Goal: Task Accomplishment & Management: Use online tool/utility

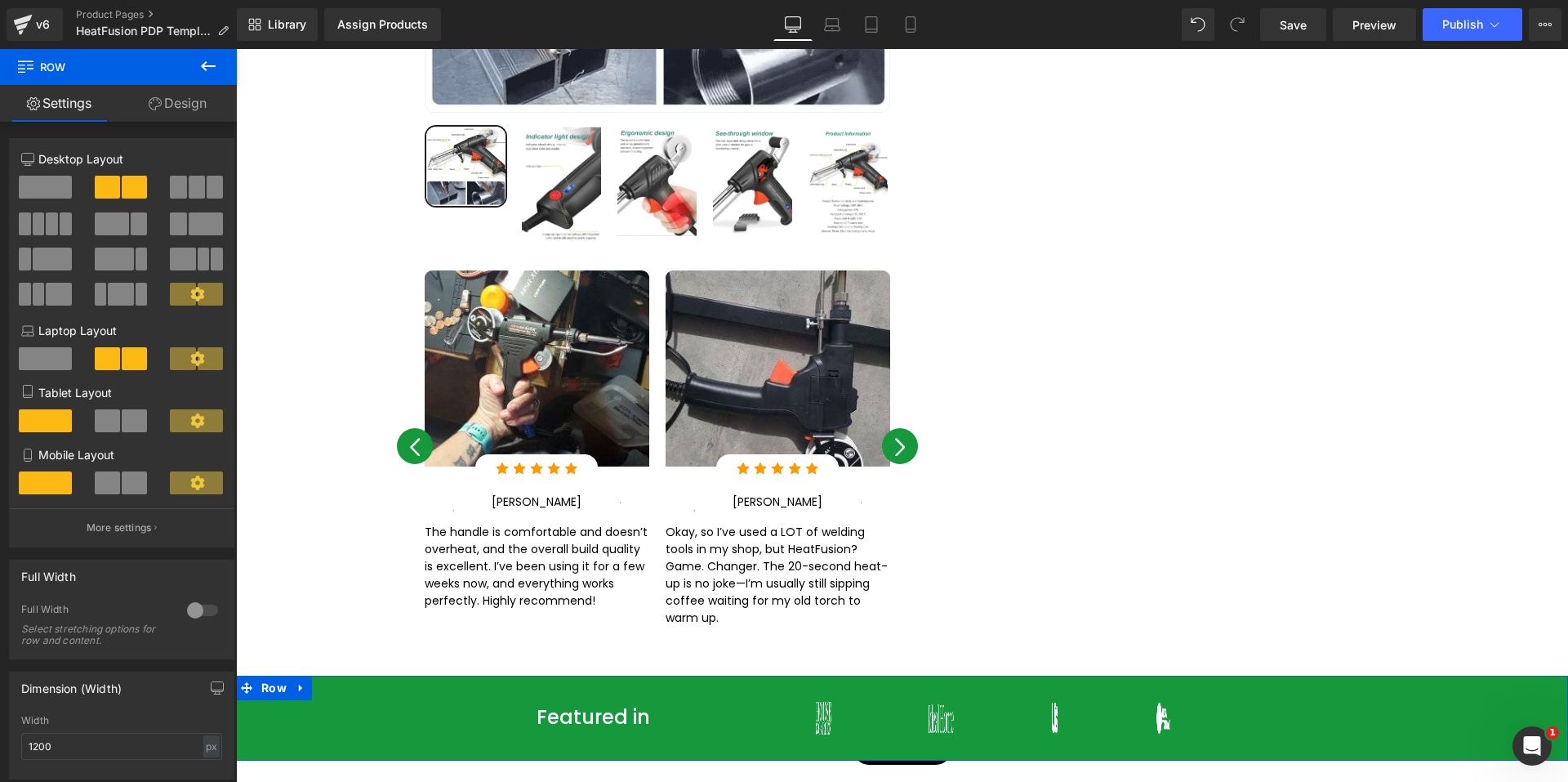
scroll to position [2368, 0]
click at [1295, 23] on span "Save" at bounding box center [1294, 25] width 27 height 18
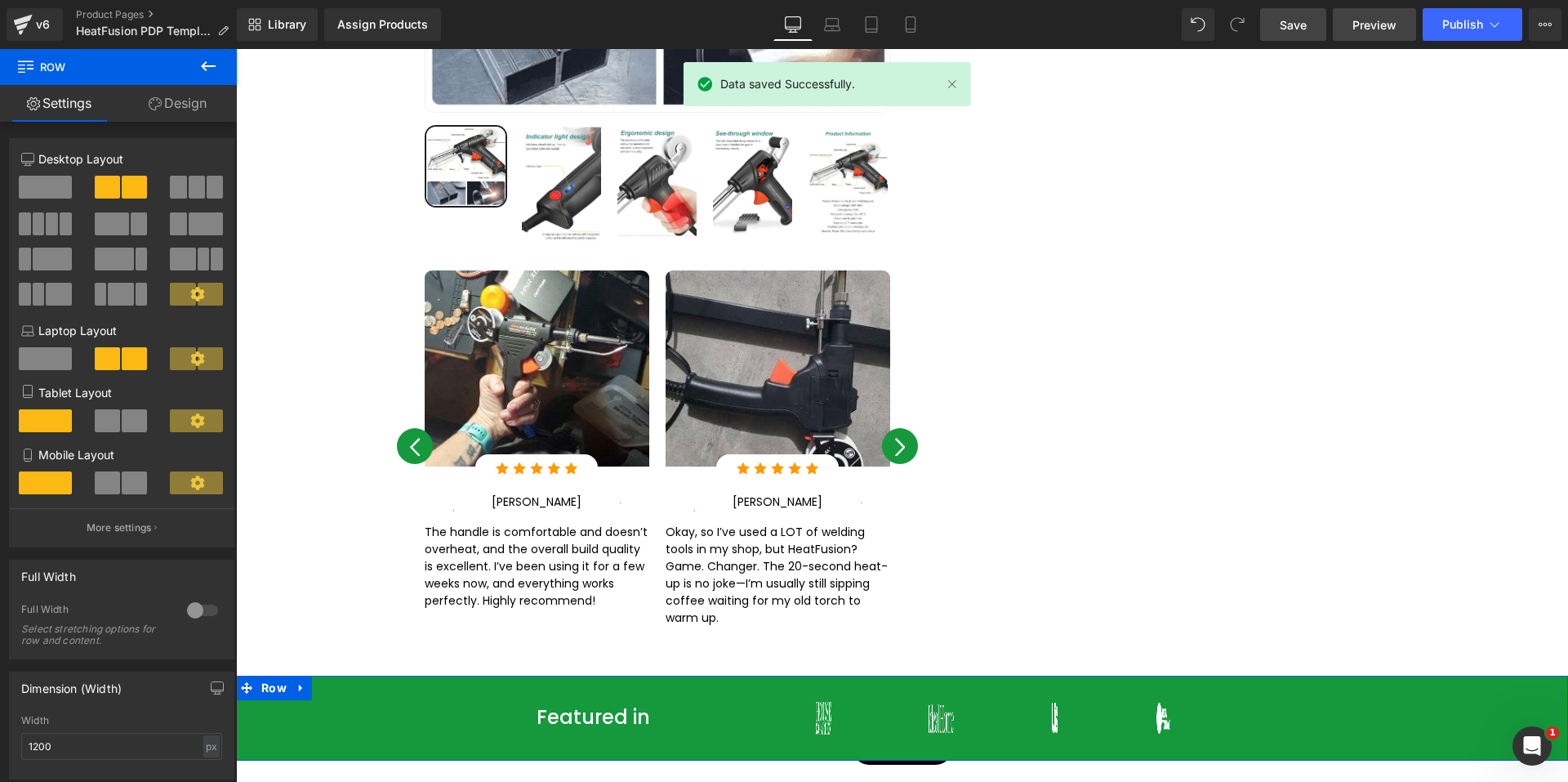
click at [1367, 26] on span "Preview" at bounding box center [1374, 25] width 44 height 18
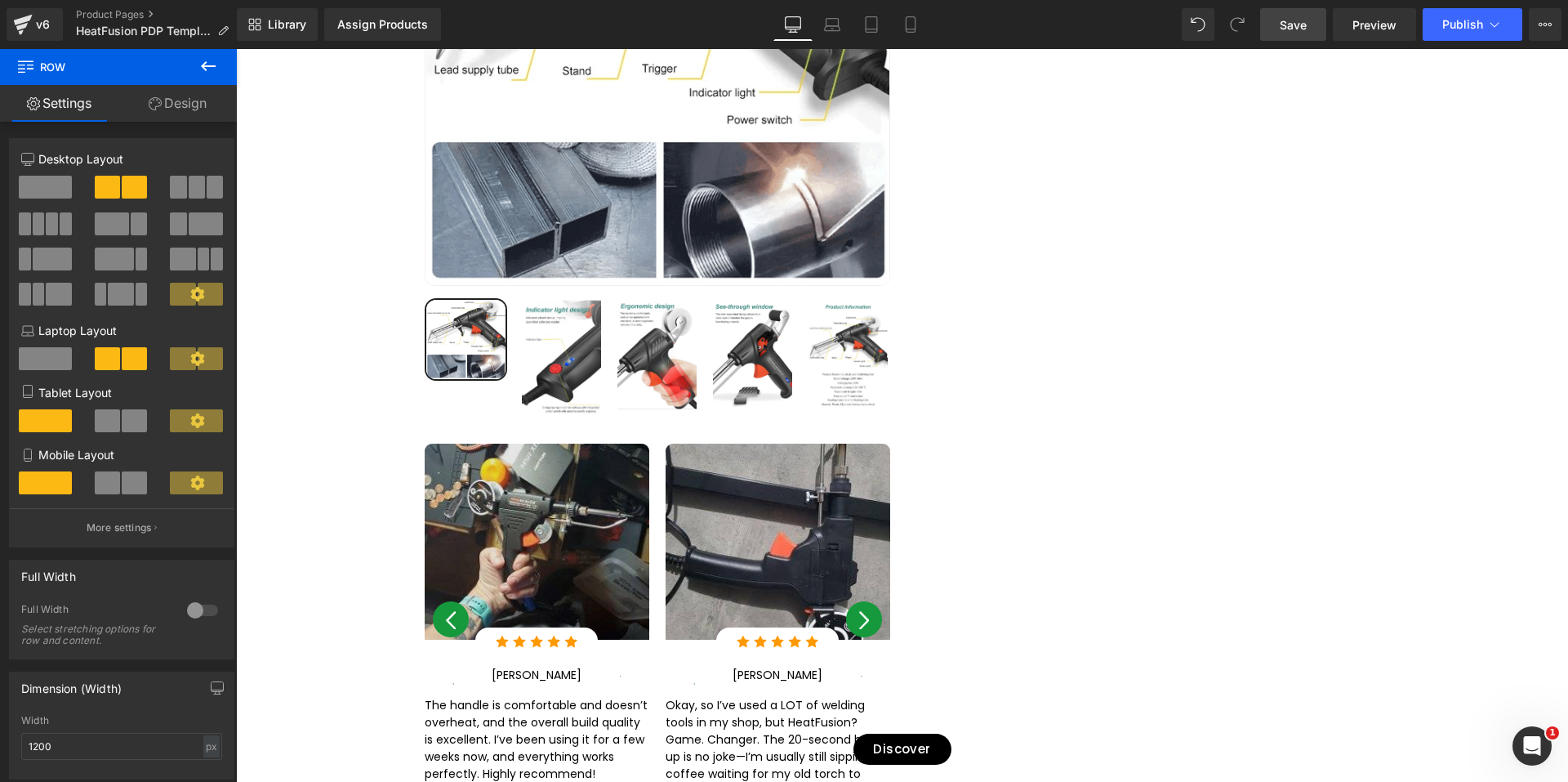
scroll to position [2205, 0]
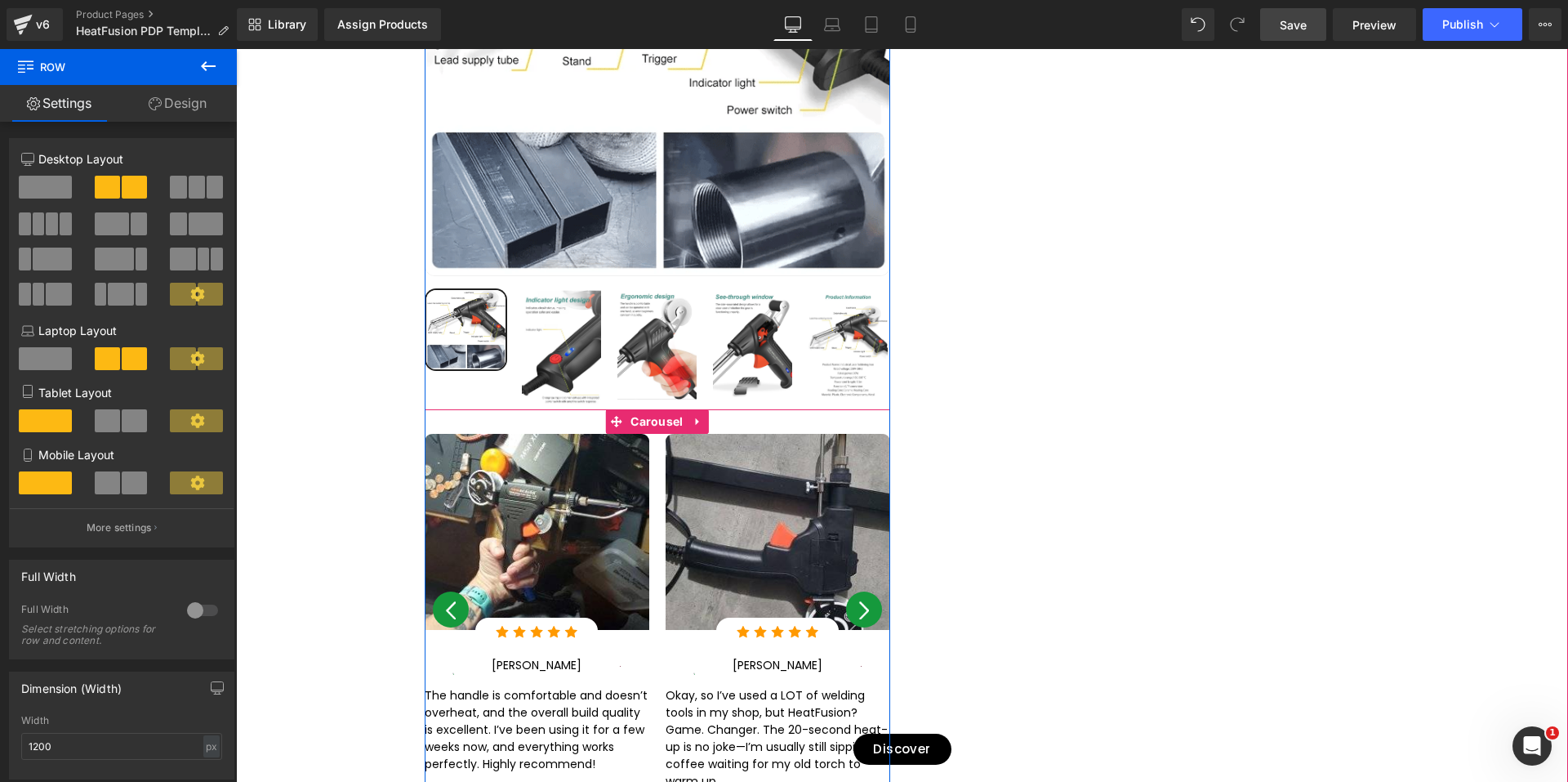
click at [645, 410] on span "Carousel" at bounding box center [657, 422] width 60 height 24
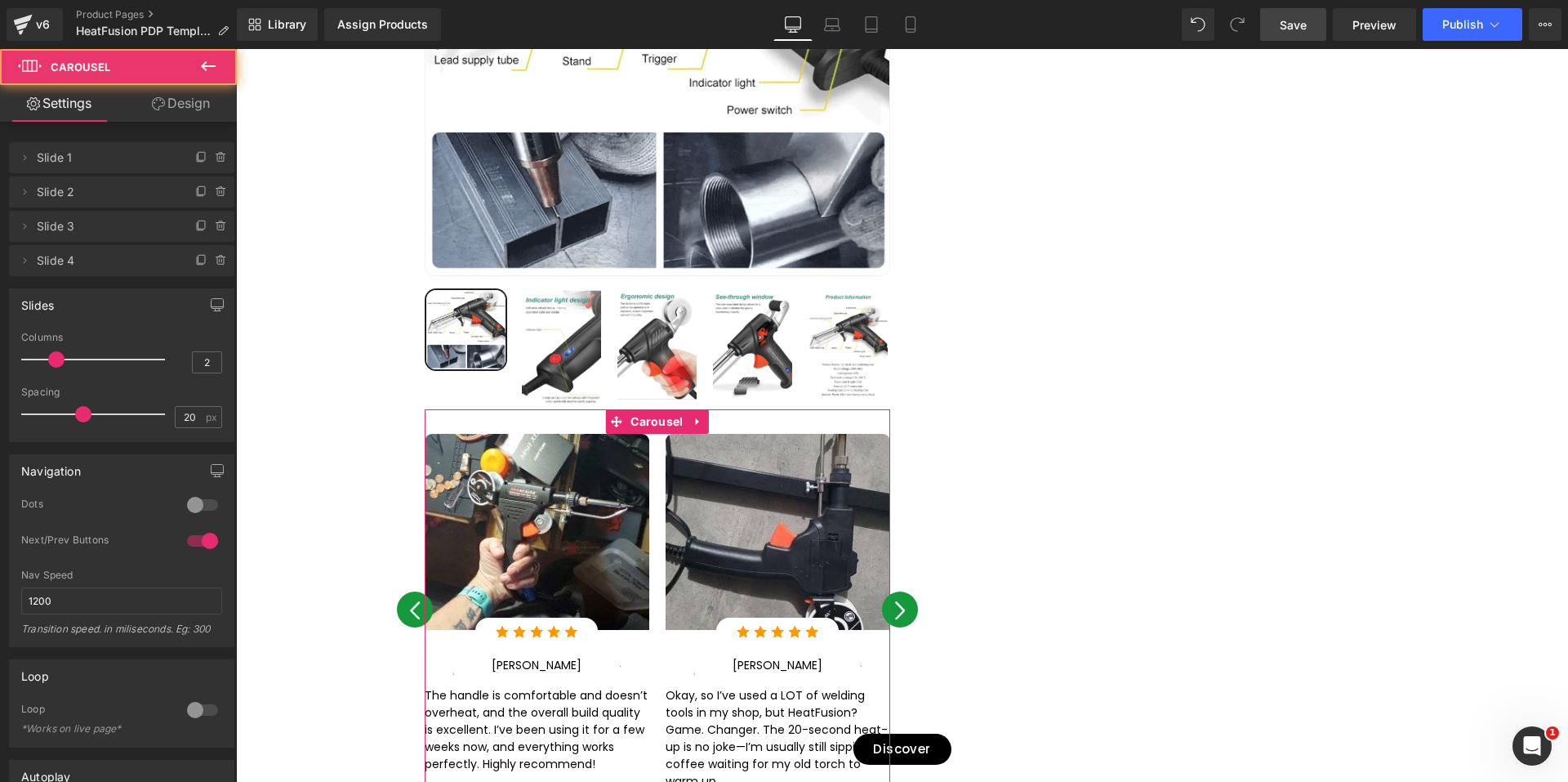
click at [185, 115] on link "Design" at bounding box center [181, 103] width 119 height 37
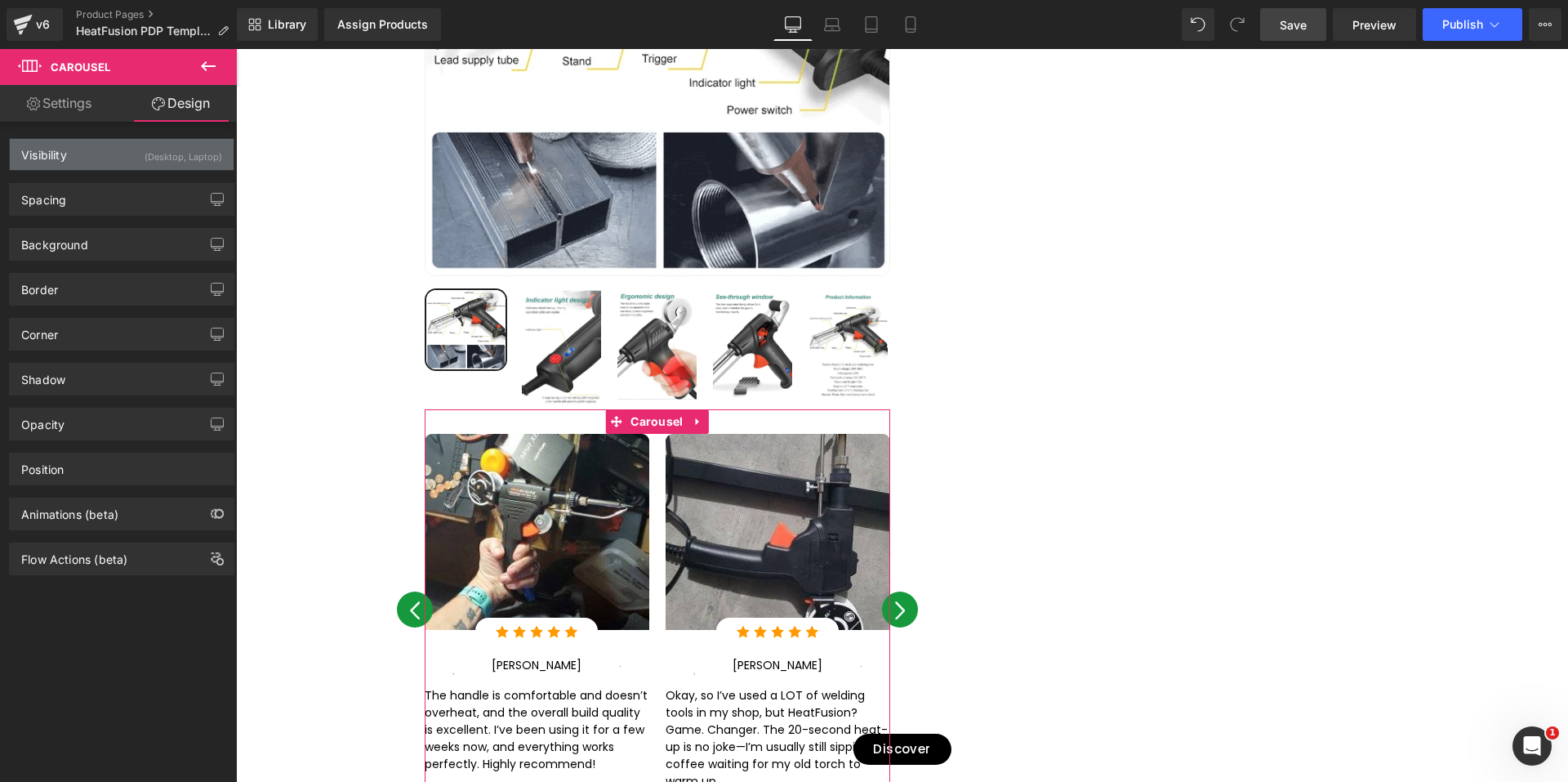
click at [109, 150] on div "Visibility (Desktop, Laptop)" at bounding box center [122, 155] width 224 height 31
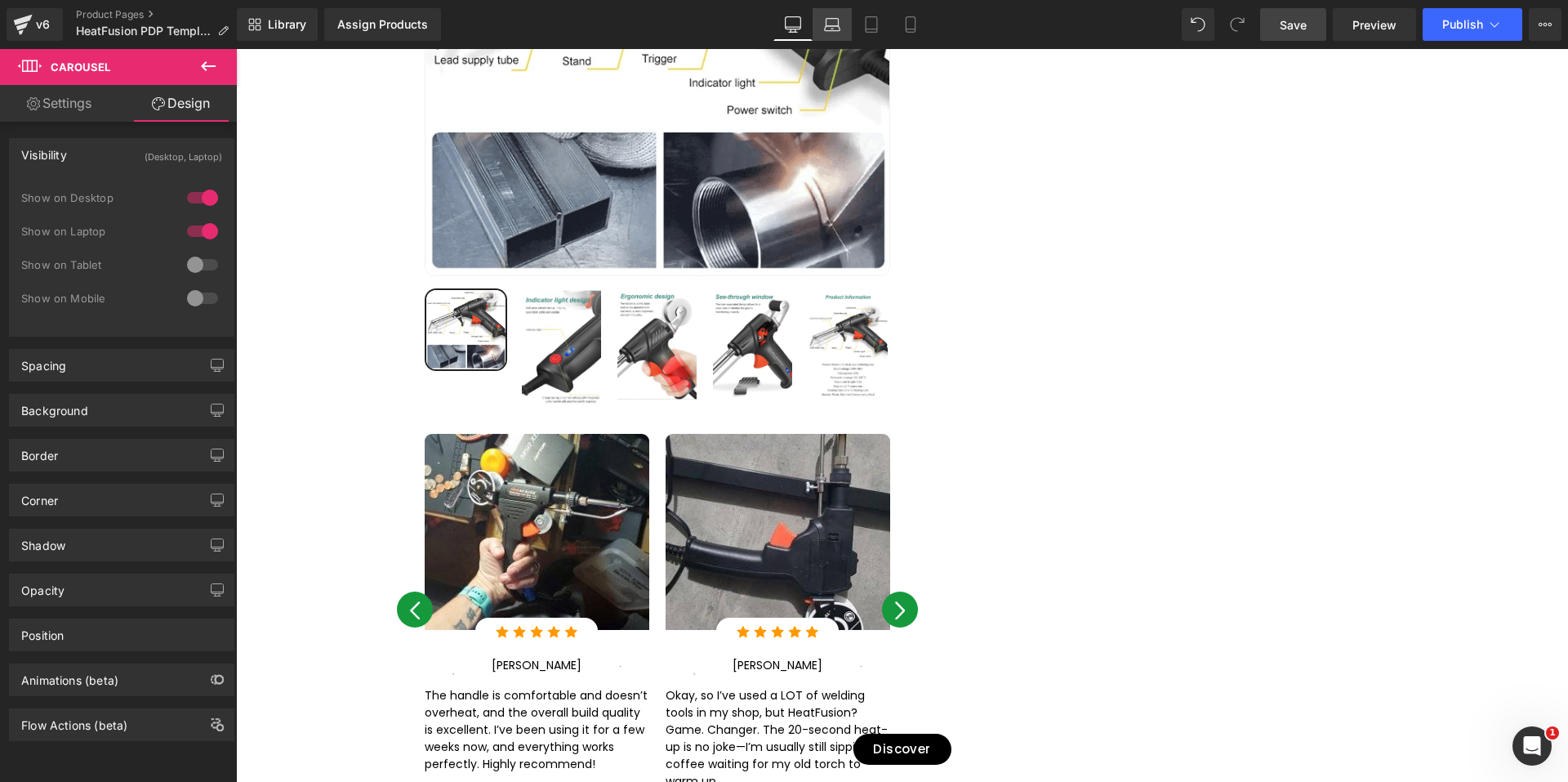
click at [833, 24] on icon at bounding box center [832, 24] width 17 height 17
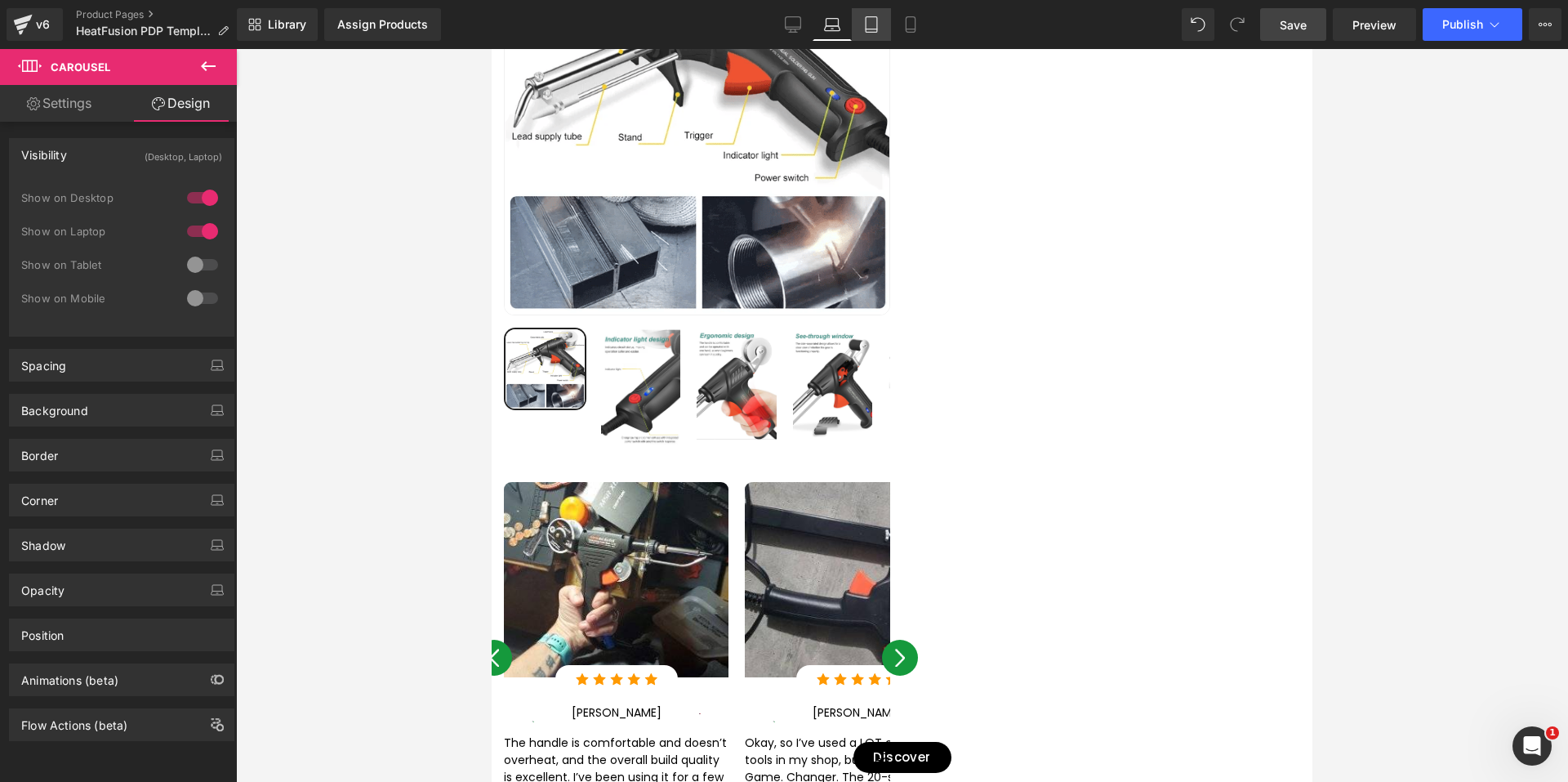
scroll to position [2252, 0]
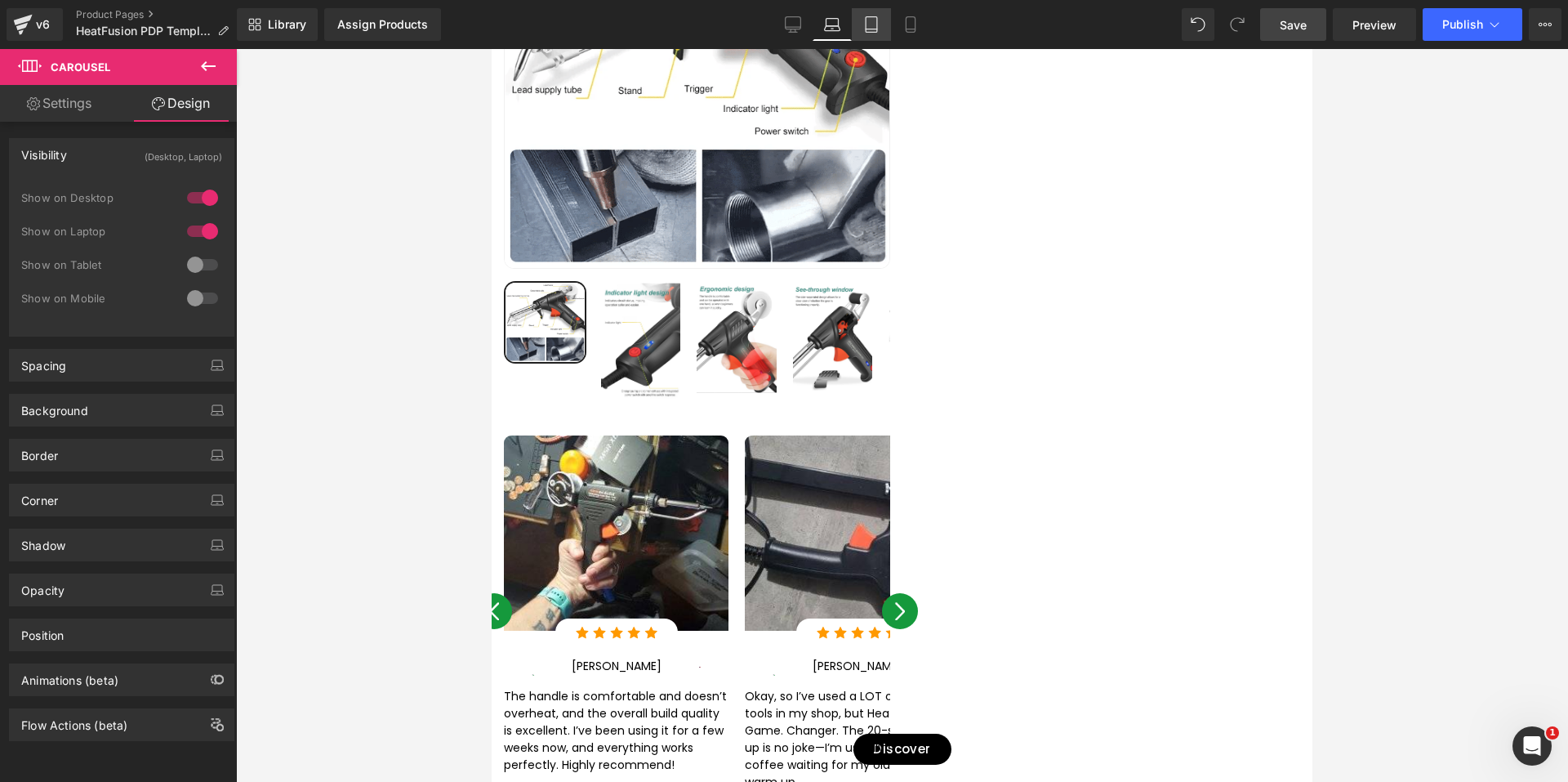
click at [866, 28] on icon at bounding box center [872, 24] width 17 height 17
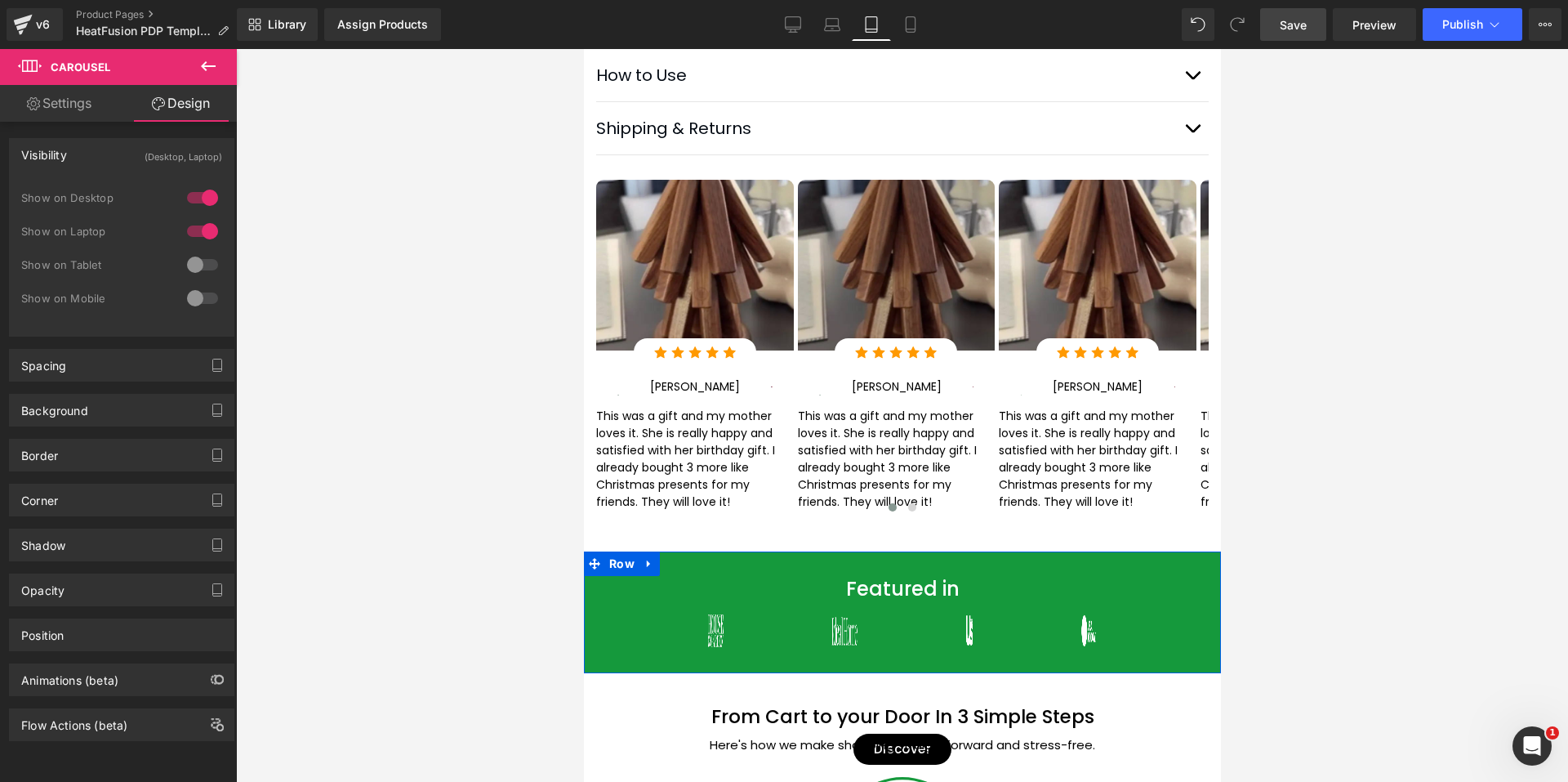
scroll to position [1796, 0]
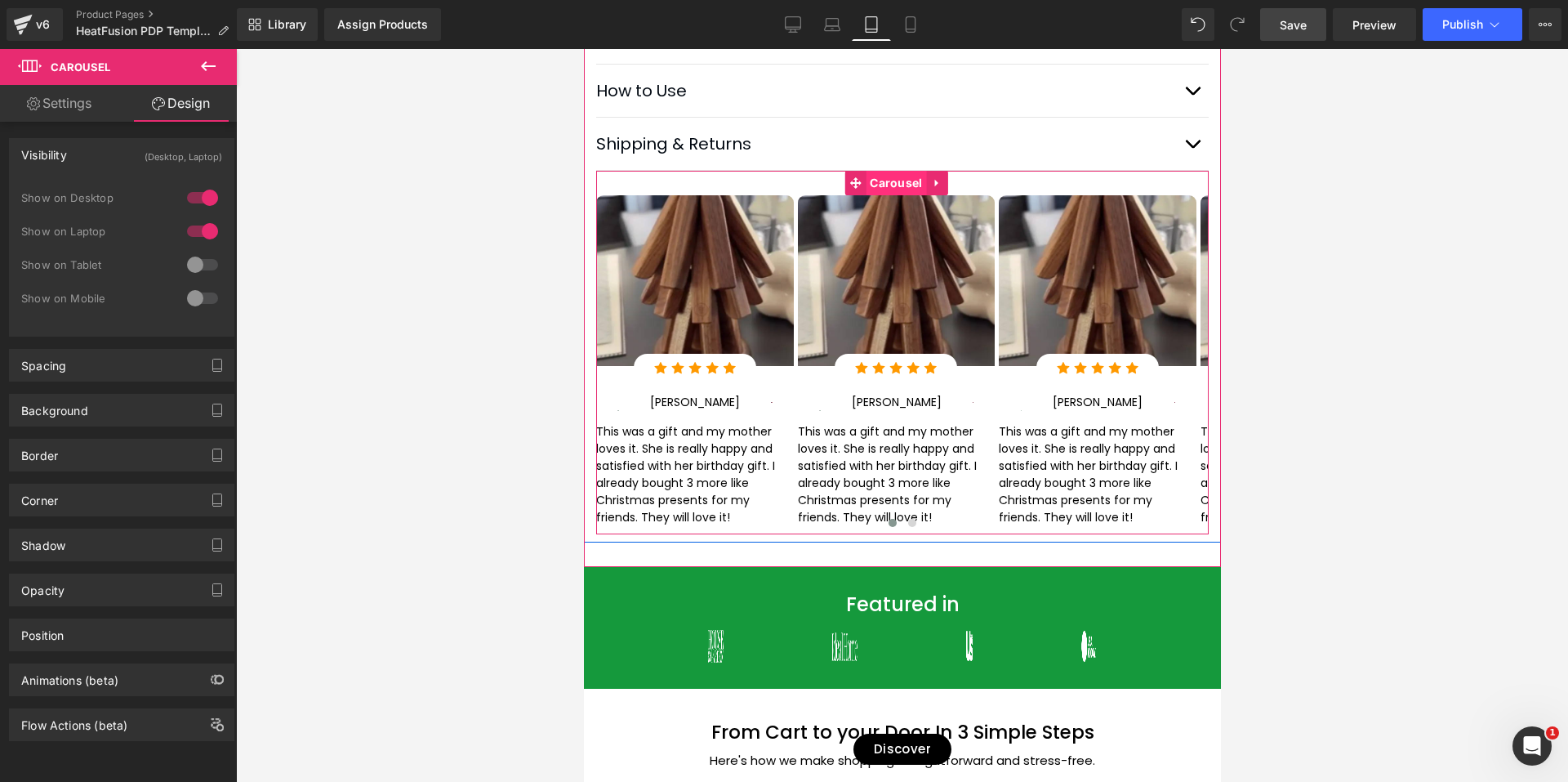
click at [880, 189] on span "Carousel" at bounding box center [895, 182] width 60 height 24
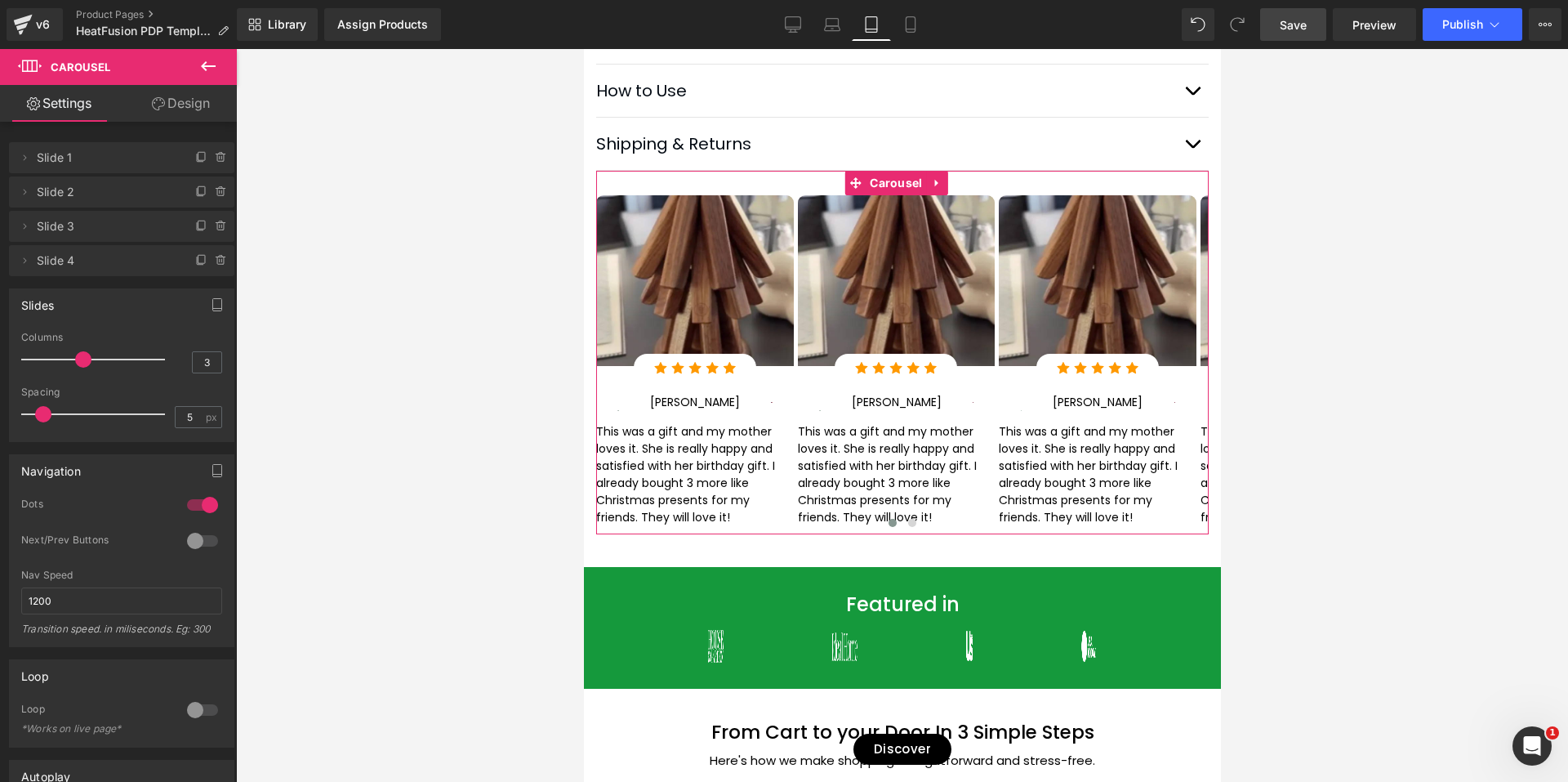
click at [171, 112] on link "Design" at bounding box center [181, 103] width 119 height 37
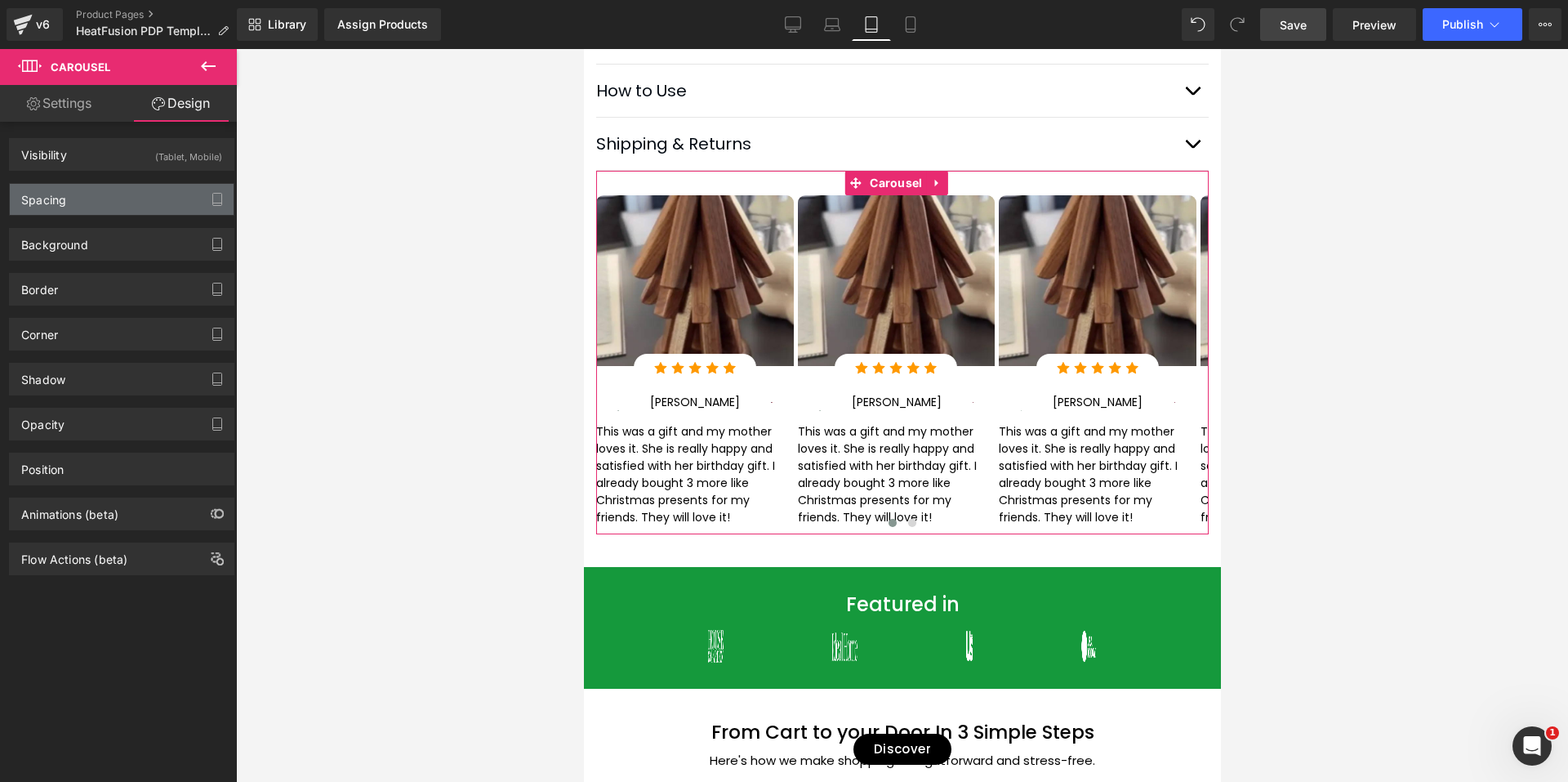
click at [107, 190] on div "Spacing" at bounding box center [122, 199] width 224 height 31
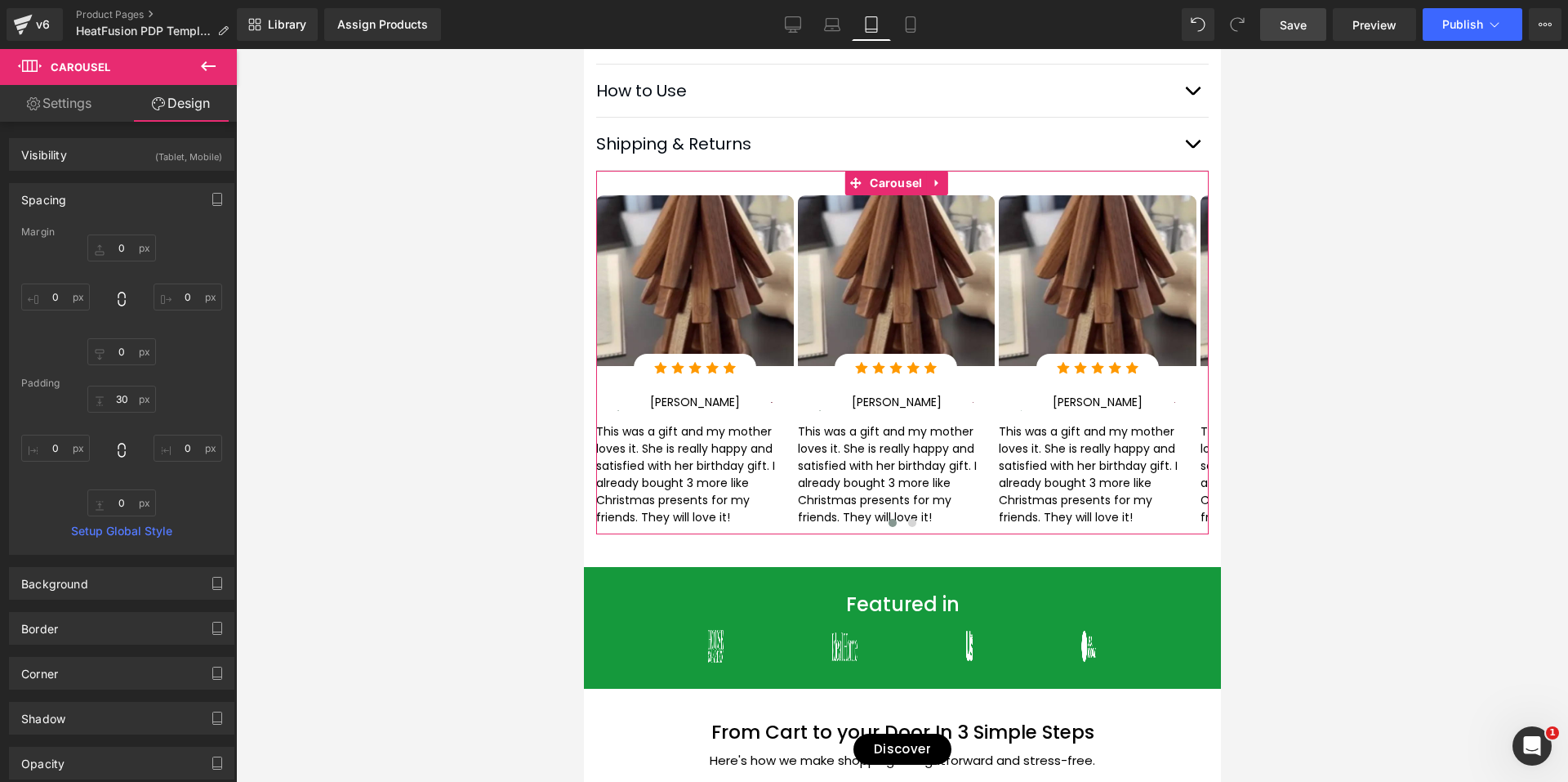
type input "0"
type input "30"
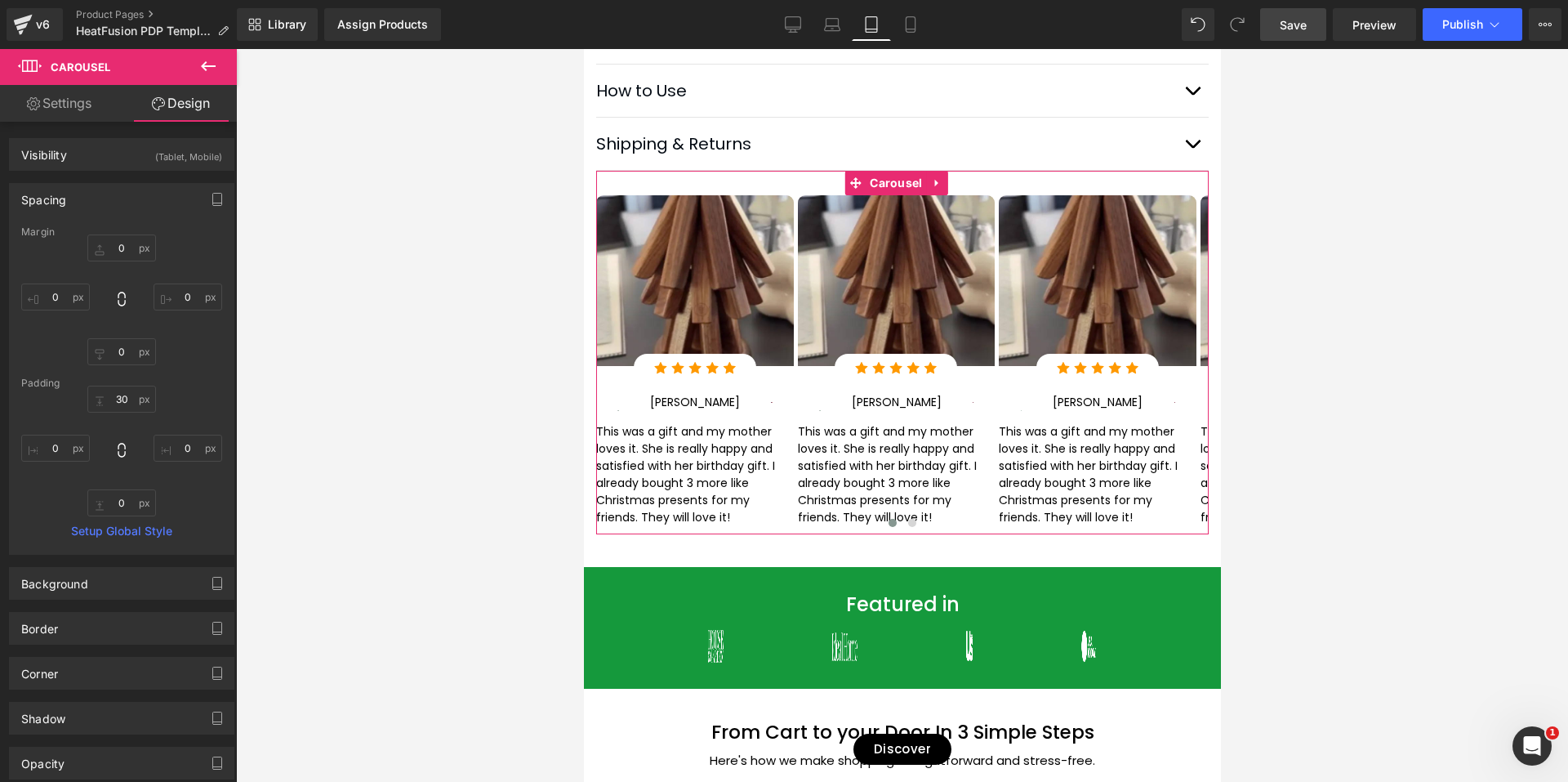
type input "0"
click at [104, 161] on div "Visibility (Tablet, Mobile)" at bounding box center [122, 155] width 224 height 31
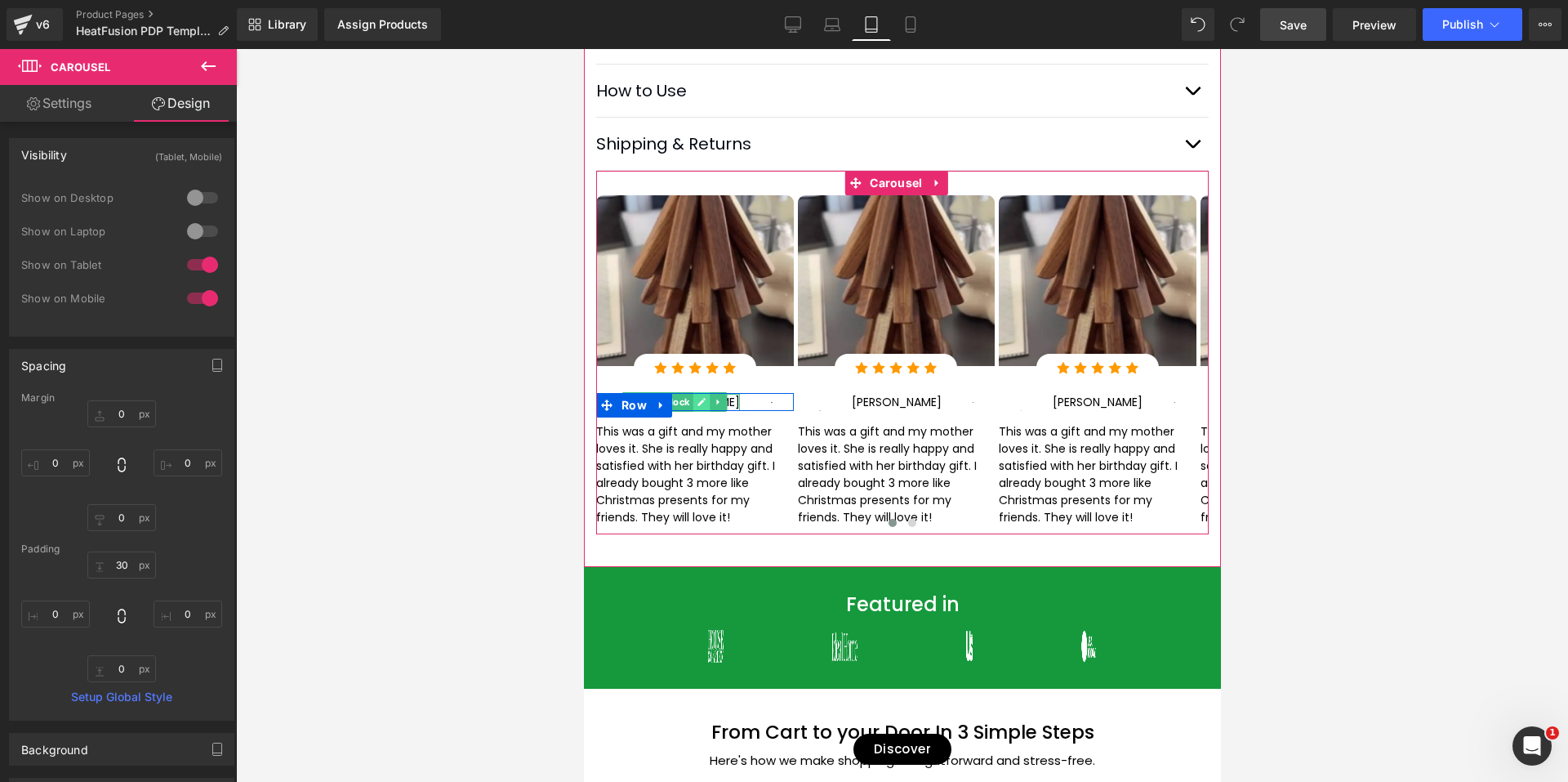
click at [705, 406] on icon at bounding box center [700, 402] width 8 height 8
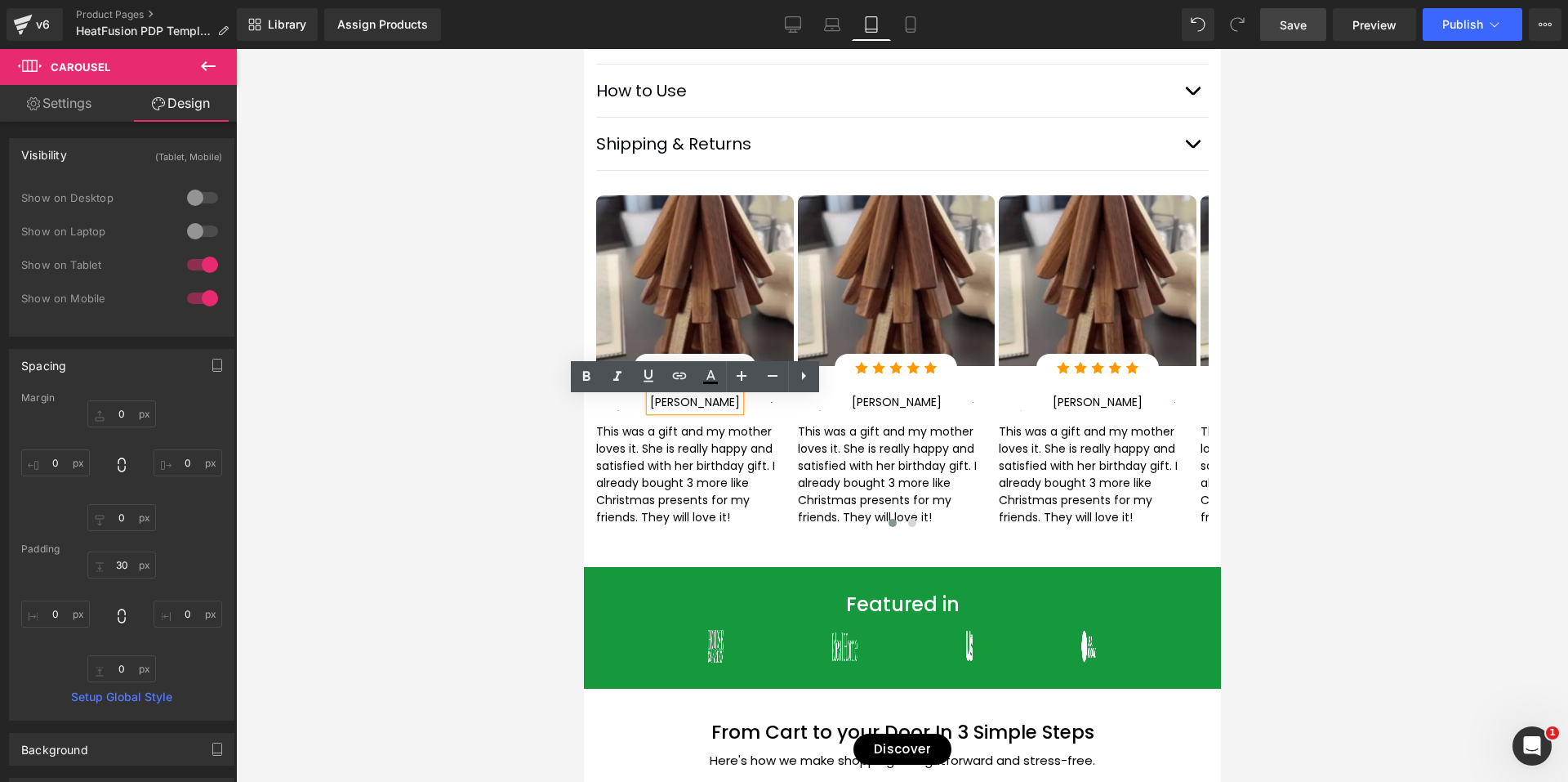
click at [704, 407] on p "[PERSON_NAME]" at bounding box center [695, 403] width 89 height 18
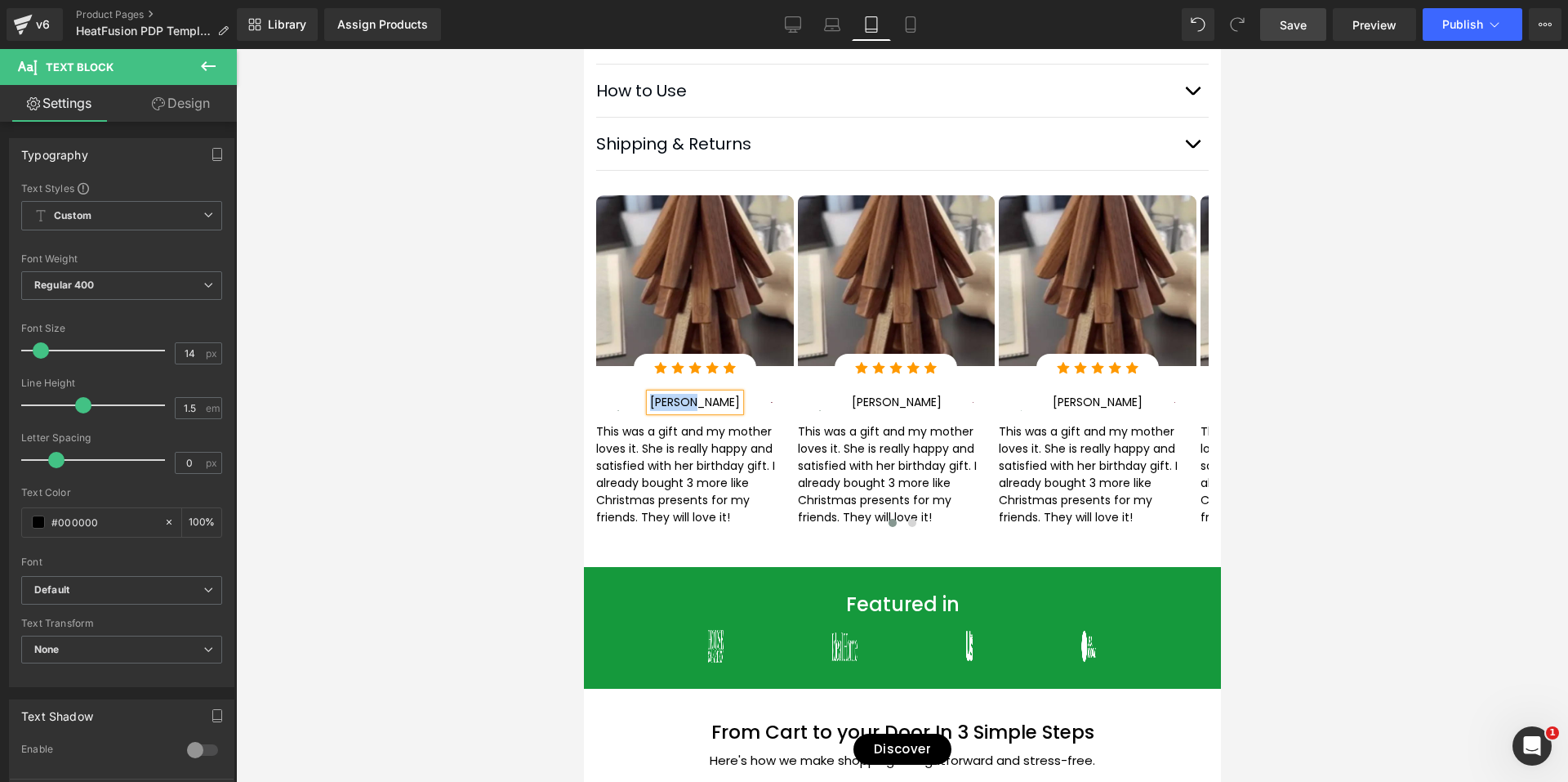
paste div
click at [720, 480] on icon at bounding box center [720, 476] width 9 height 10
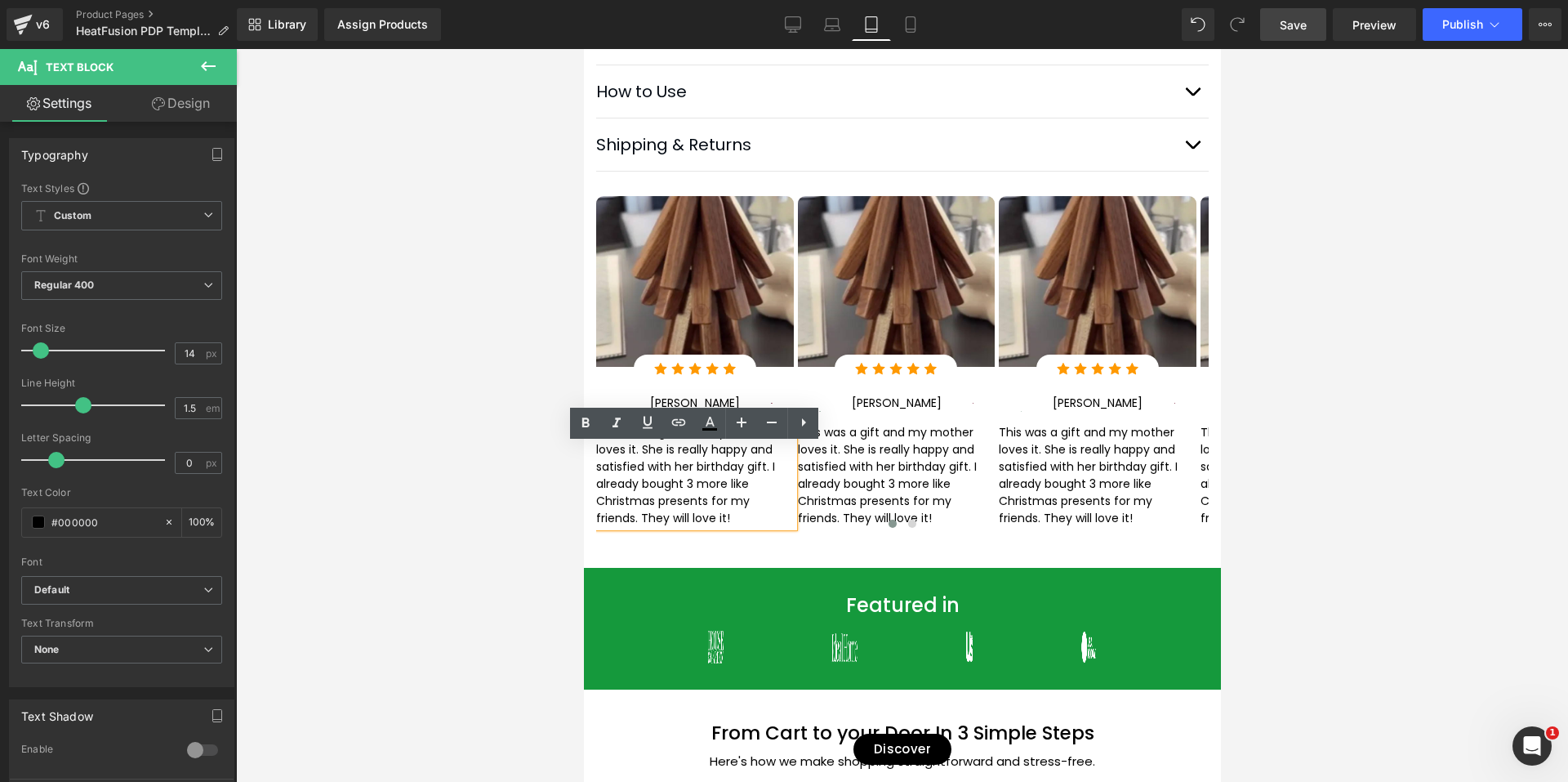
click at [700, 492] on p "This was a gift and my mother loves it. She is really happy and satisfied with …" at bounding box center [694, 476] width 197 height 103
click at [695, 489] on p "This was a gift and my mother loves it. She is really happy and satisfied with …" at bounding box center [694, 476] width 197 height 103
click at [675, 480] on p "This was a gift and my mother loves it. She is really happy and satisfied with …" at bounding box center [694, 476] width 197 height 103
click at [674, 479] on p "This was a gift and my mother loves it. She is really happy and satisfied with …" at bounding box center [694, 476] width 197 height 103
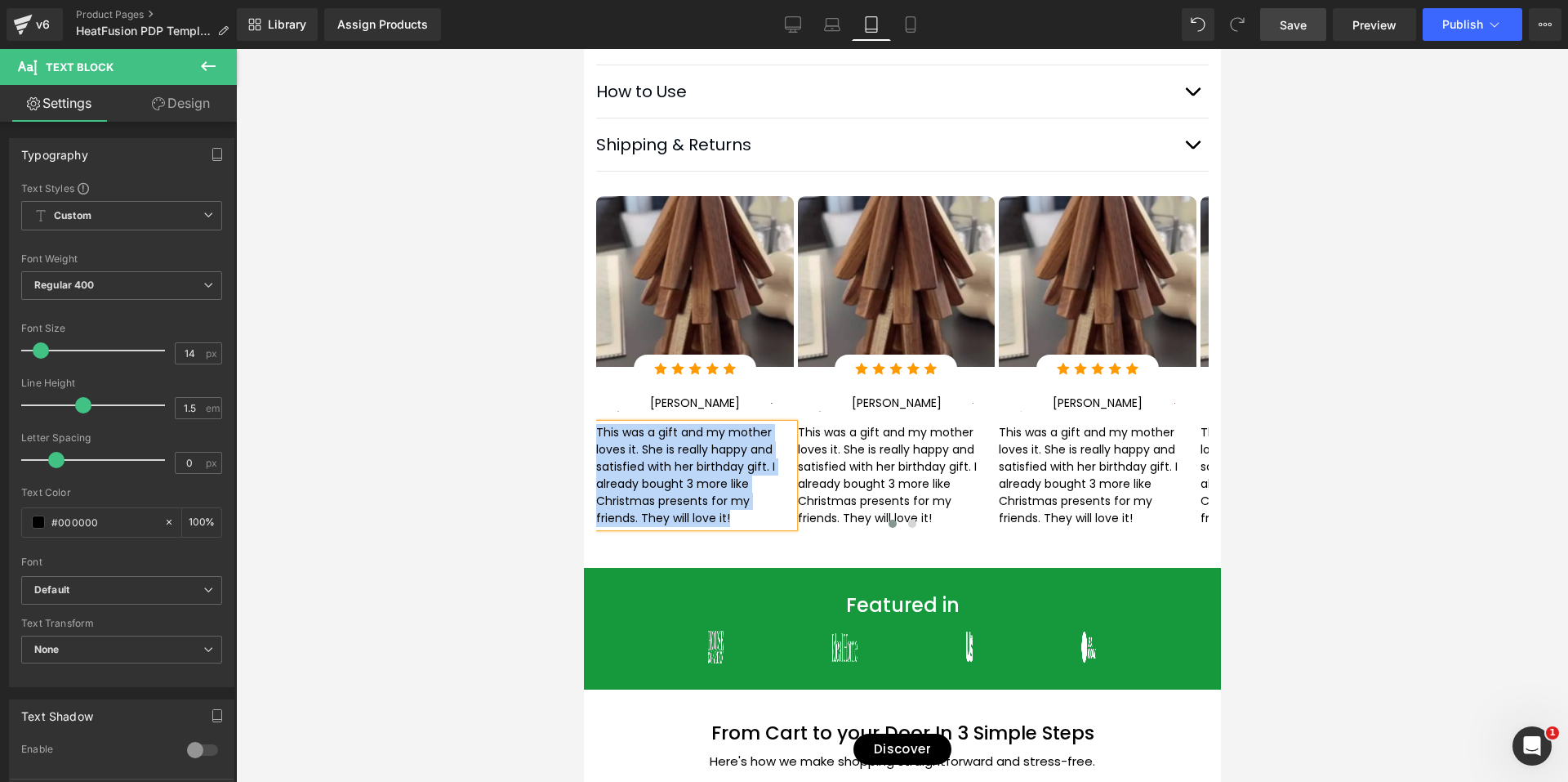
paste div
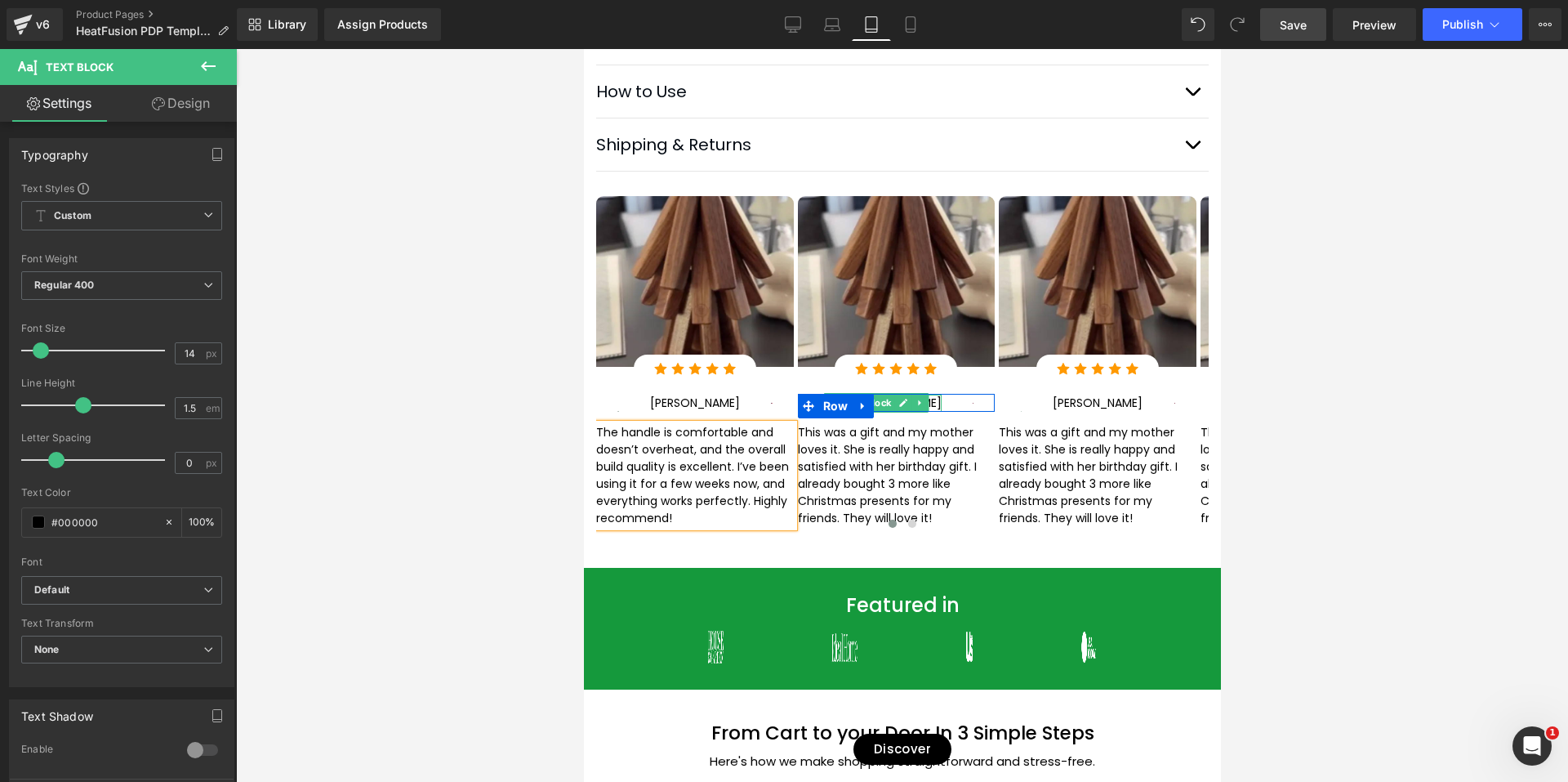
click at [907, 407] on icon at bounding box center [902, 403] width 9 height 10
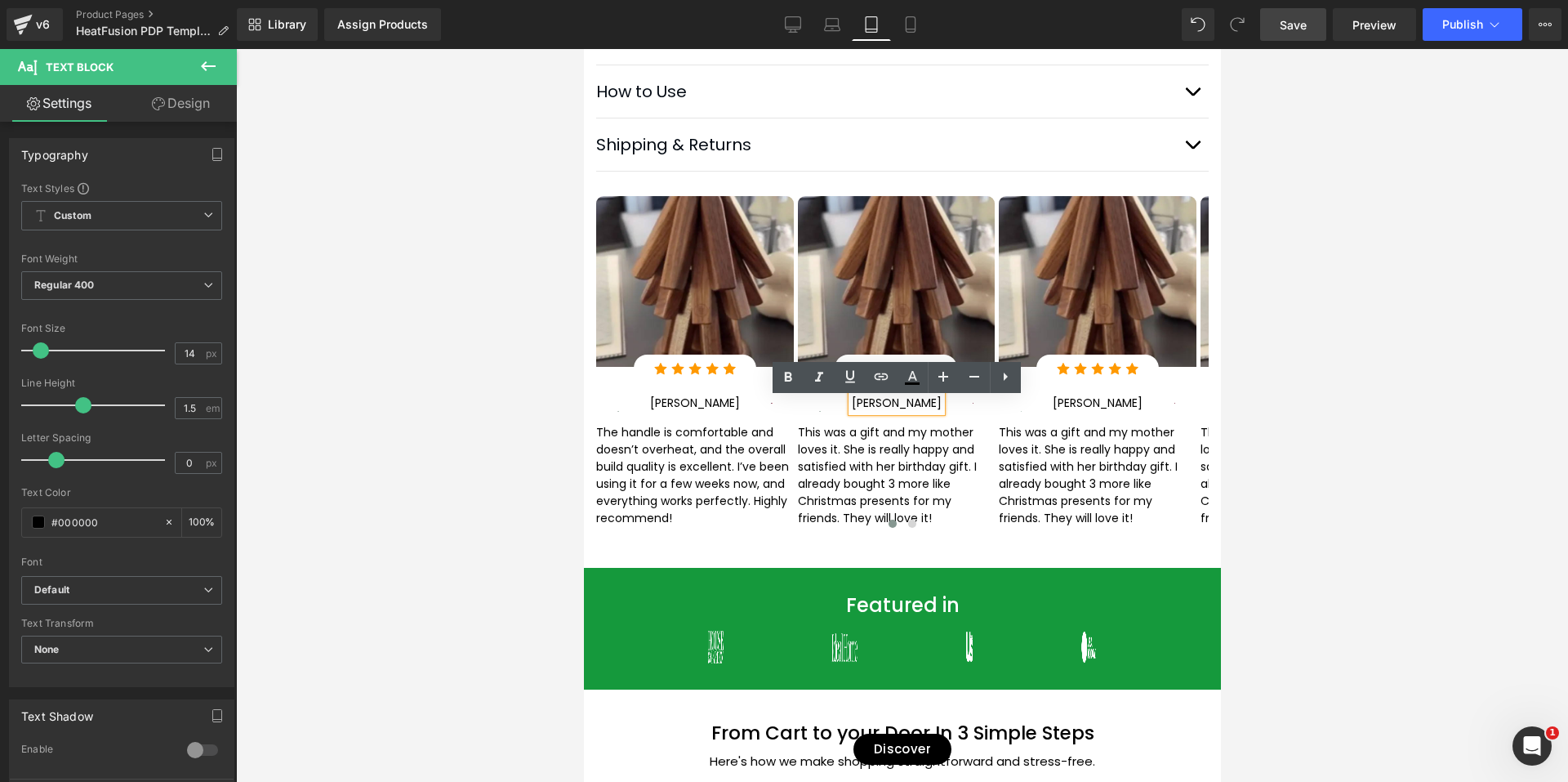
click at [912, 409] on p "[PERSON_NAME]" at bounding box center [896, 404] width 89 height 18
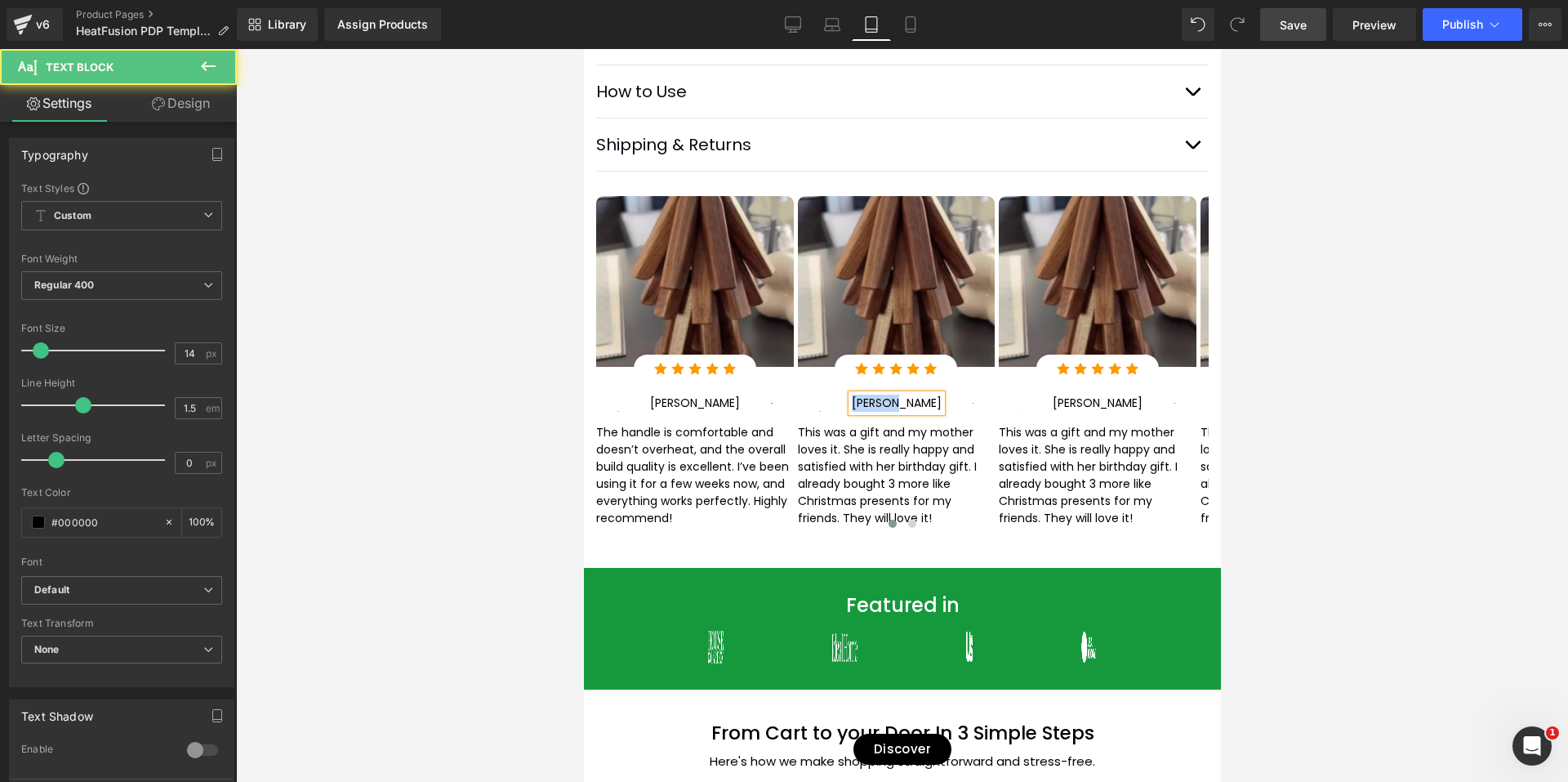
paste div
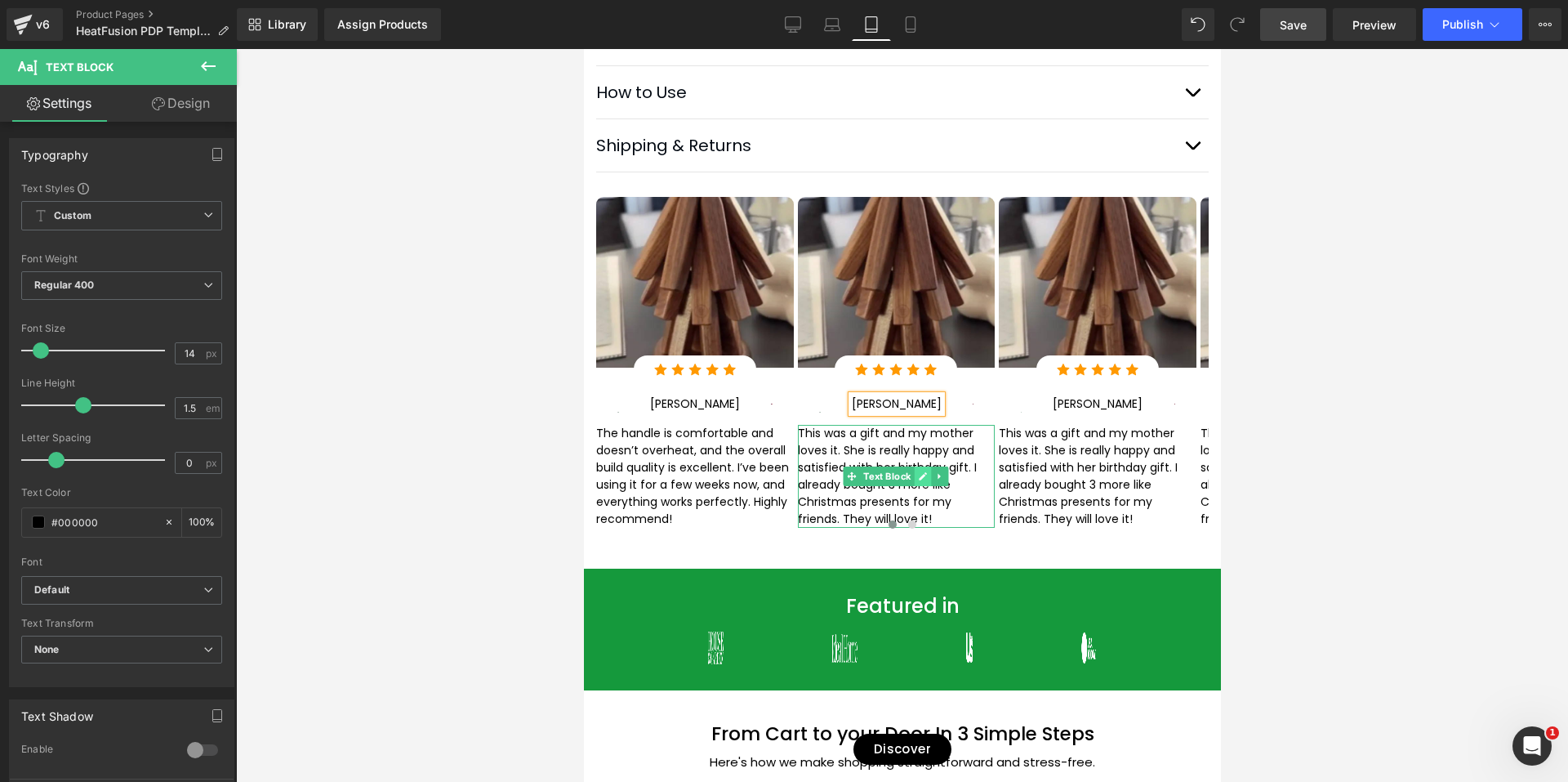
click at [914, 486] on link at bounding box center [923, 476] width 18 height 19
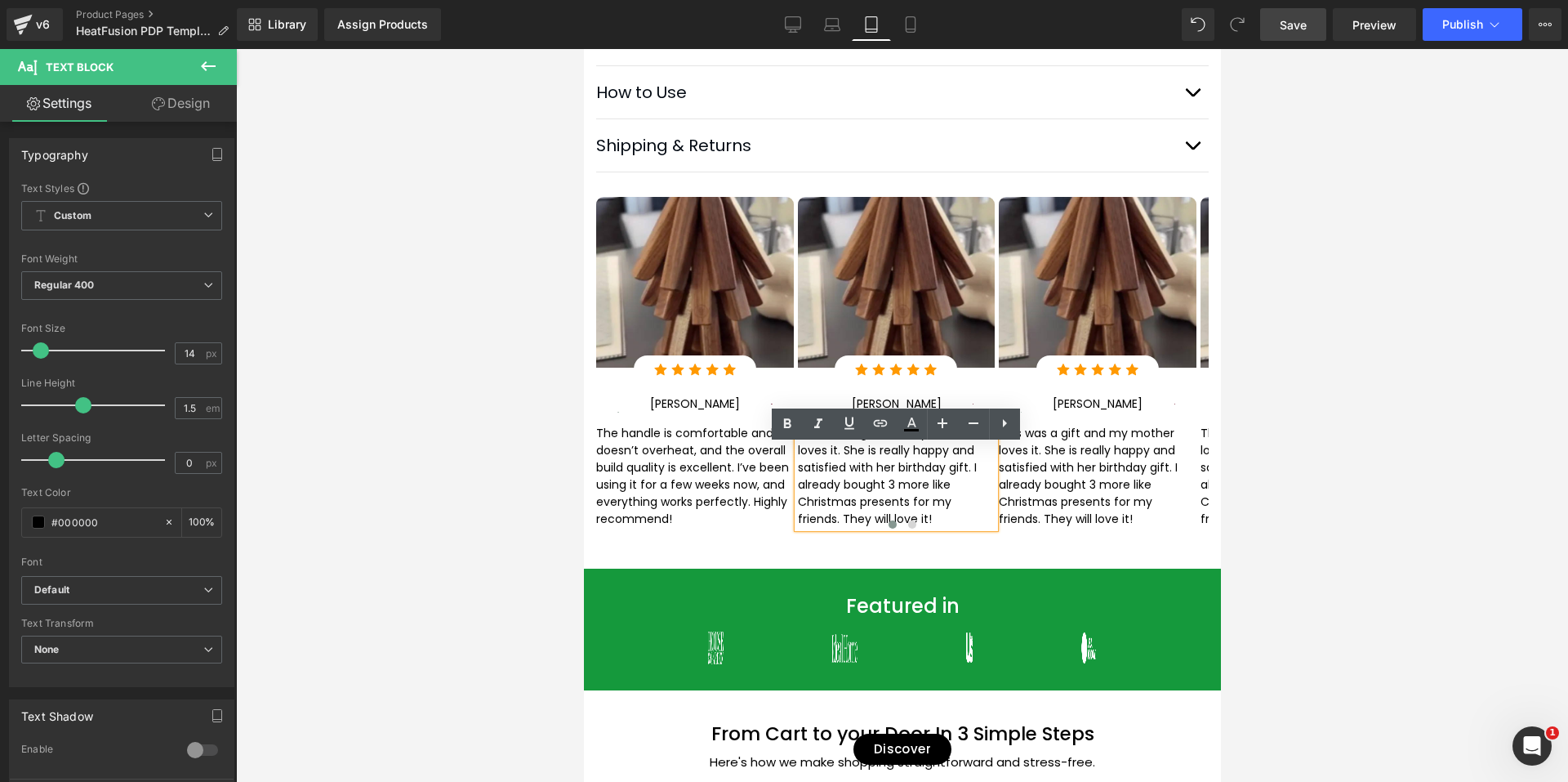
click at [914, 497] on p "This was a gift and my mother loves it. She is really happy and satisfied with …" at bounding box center [896, 477] width 197 height 103
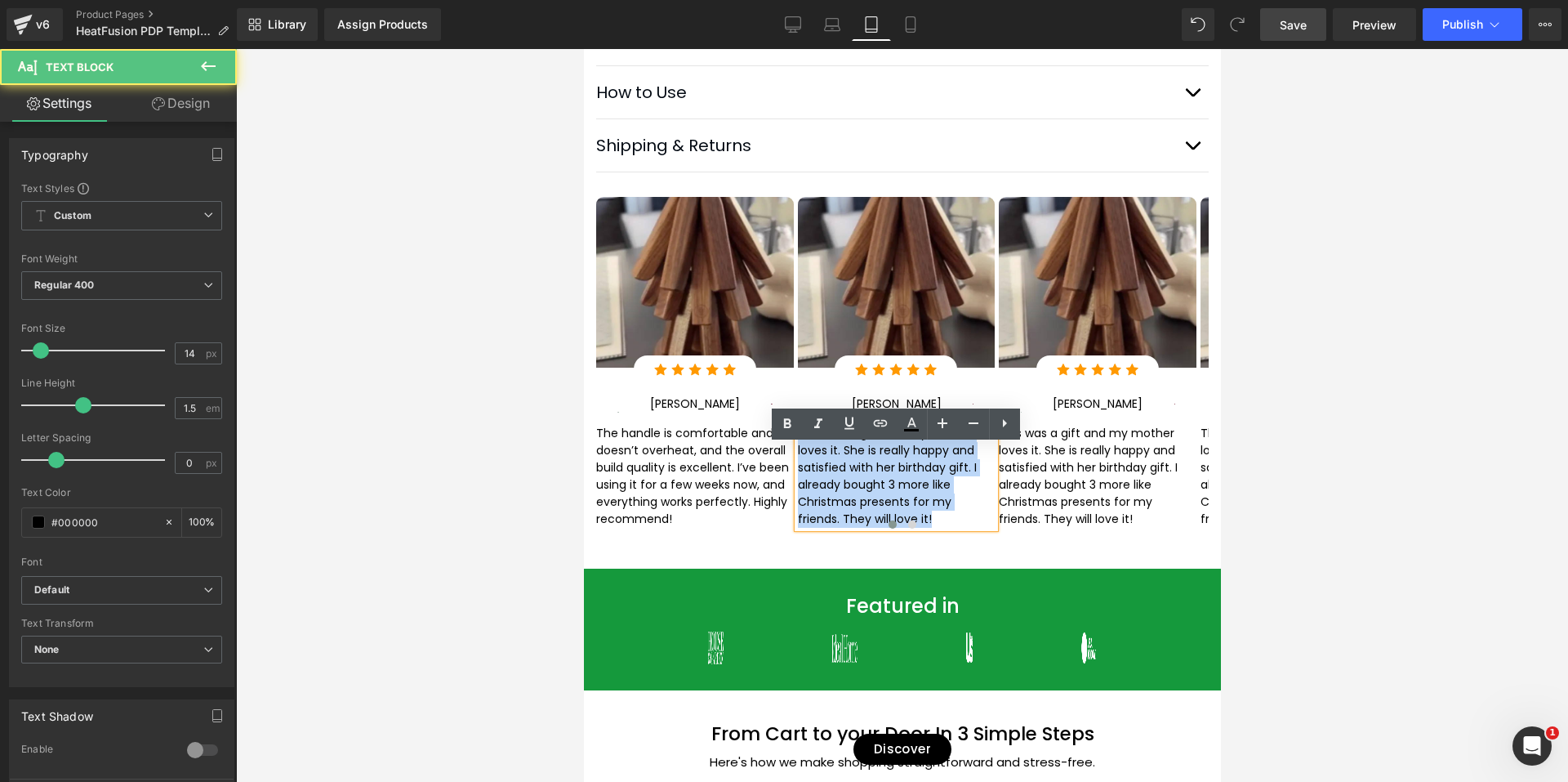
paste div
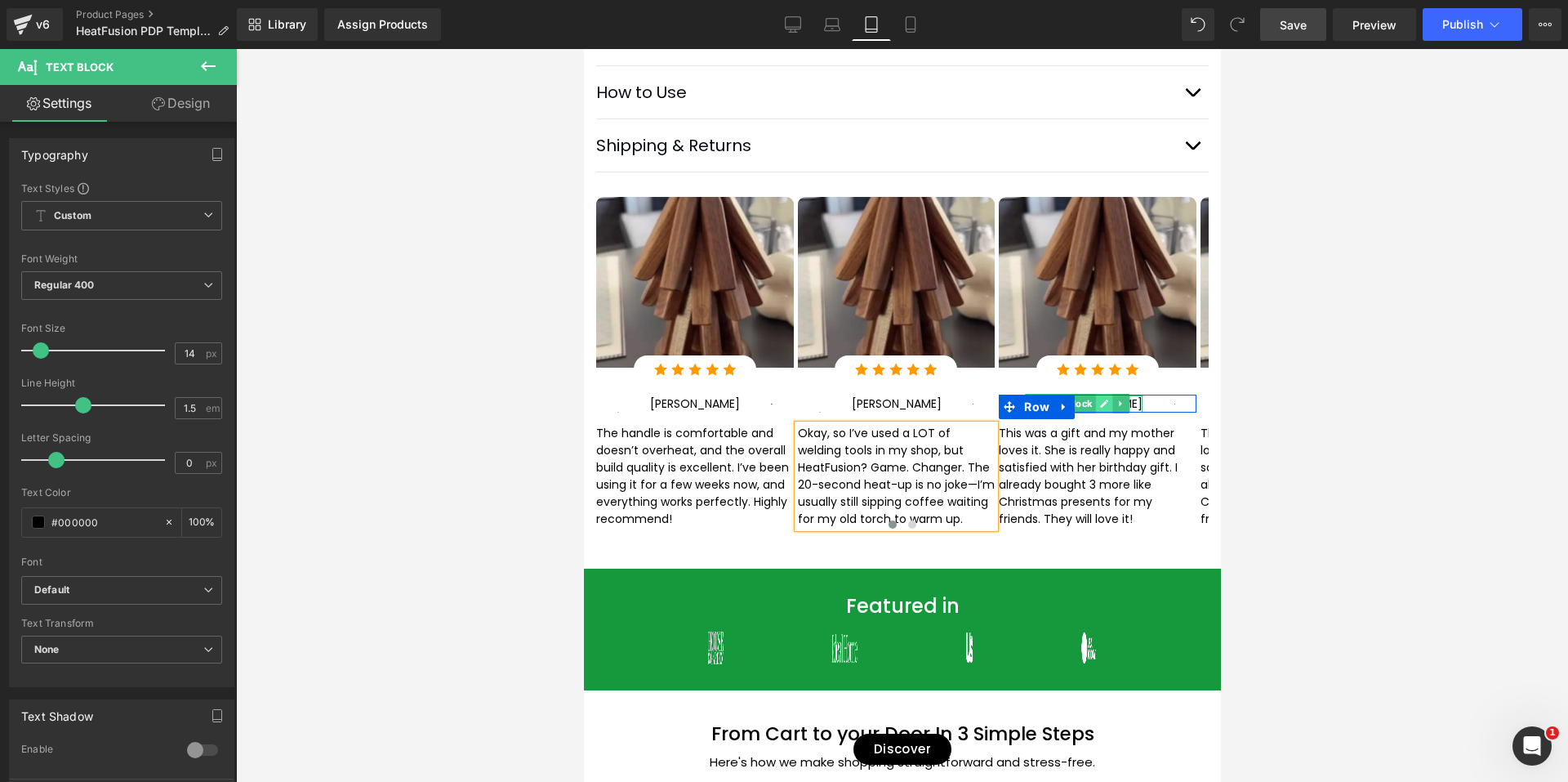
click at [1108, 408] on icon at bounding box center [1104, 404] width 8 height 8
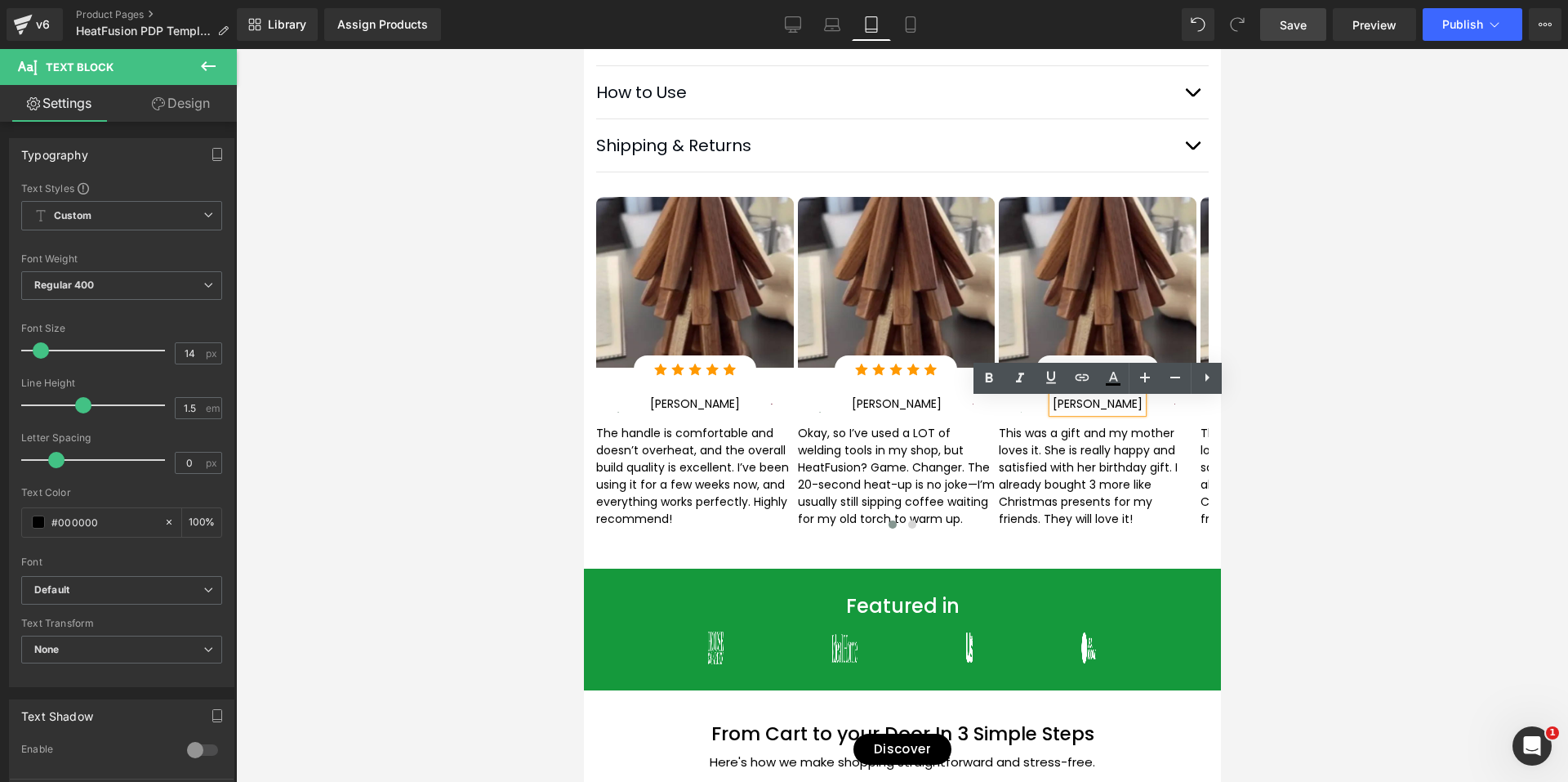
click at [1119, 409] on p "[PERSON_NAME]" at bounding box center [1097, 404] width 89 height 18
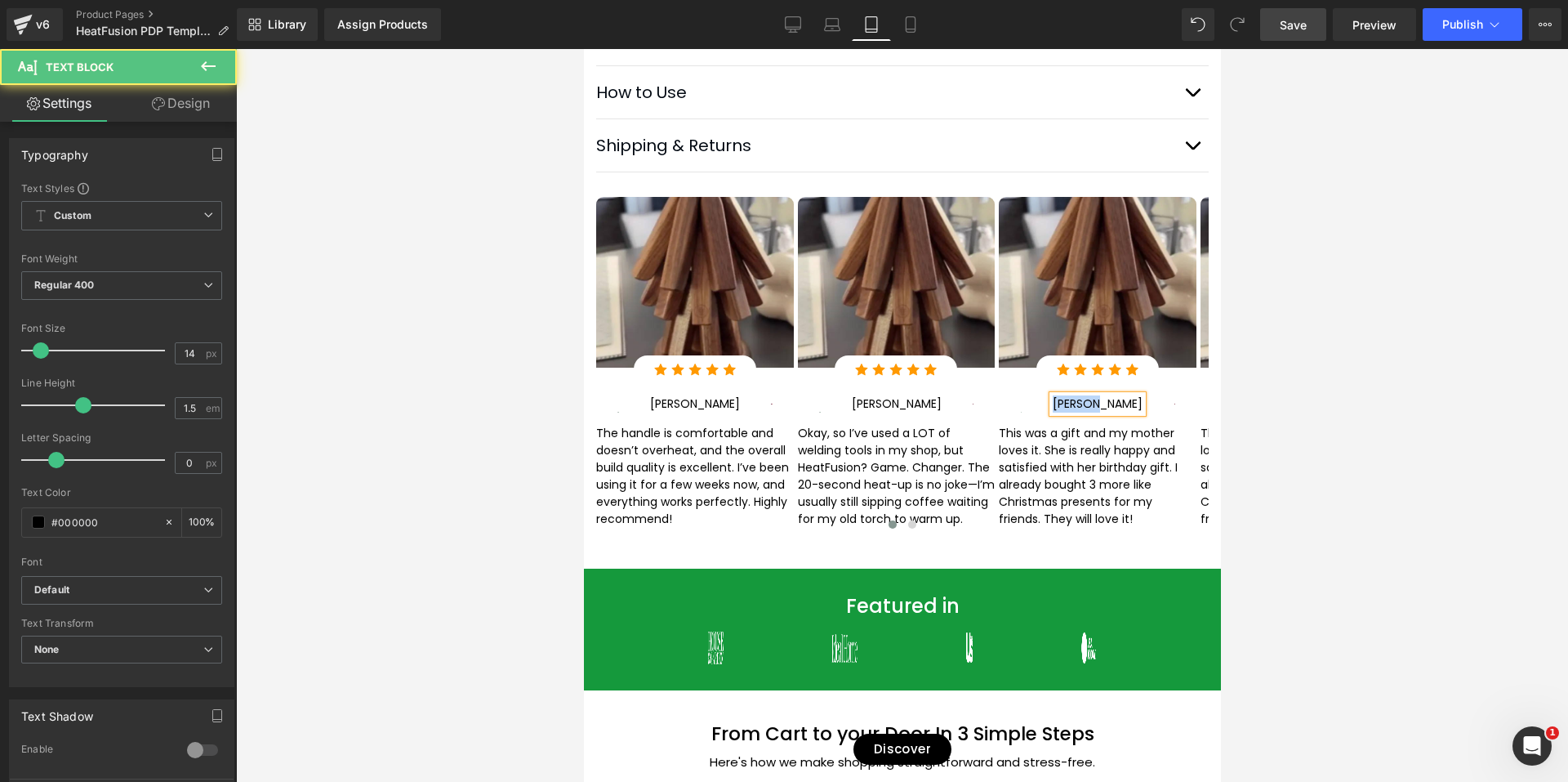
paste div
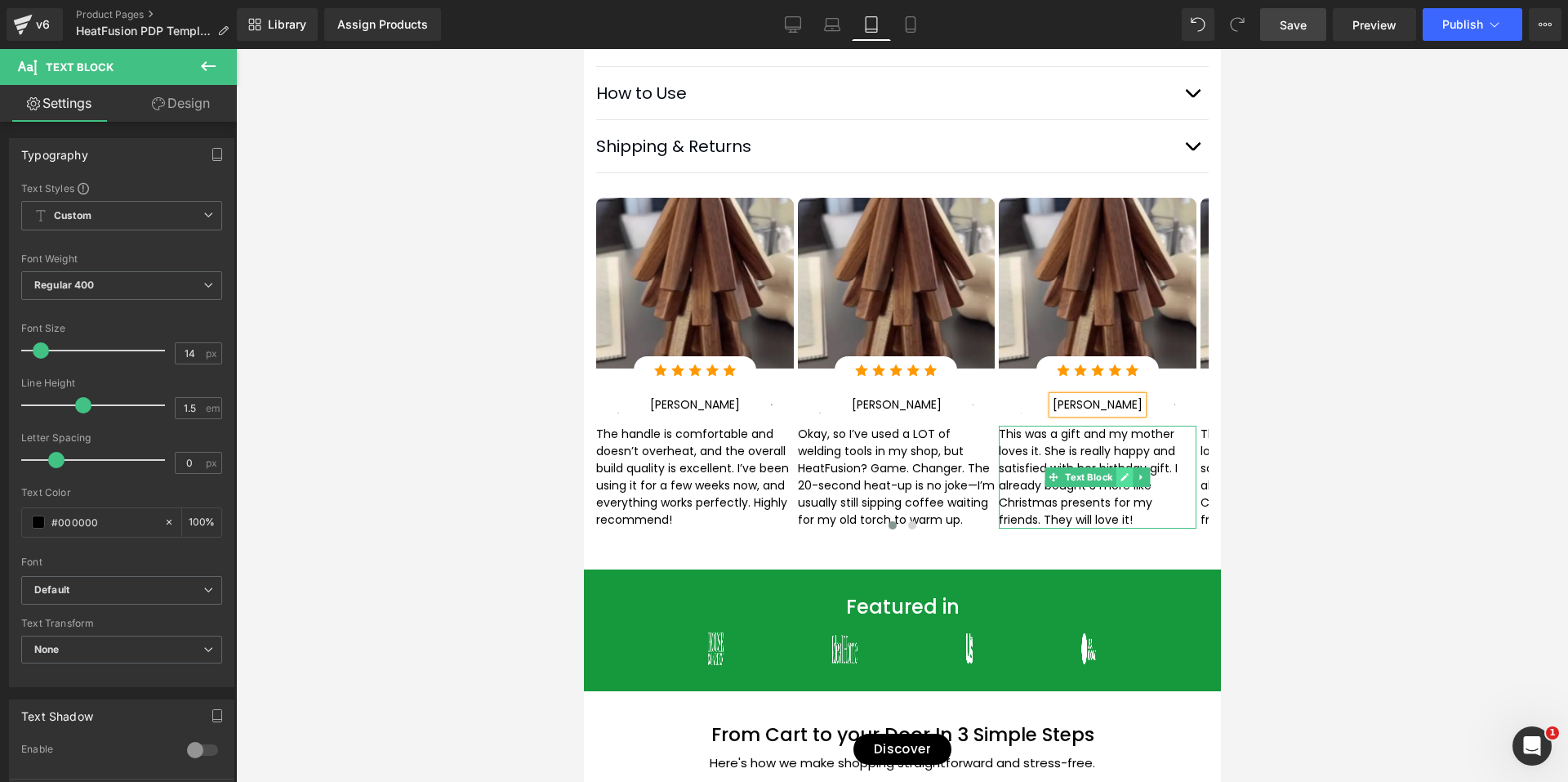
click at [1118, 486] on link at bounding box center [1124, 477] width 18 height 19
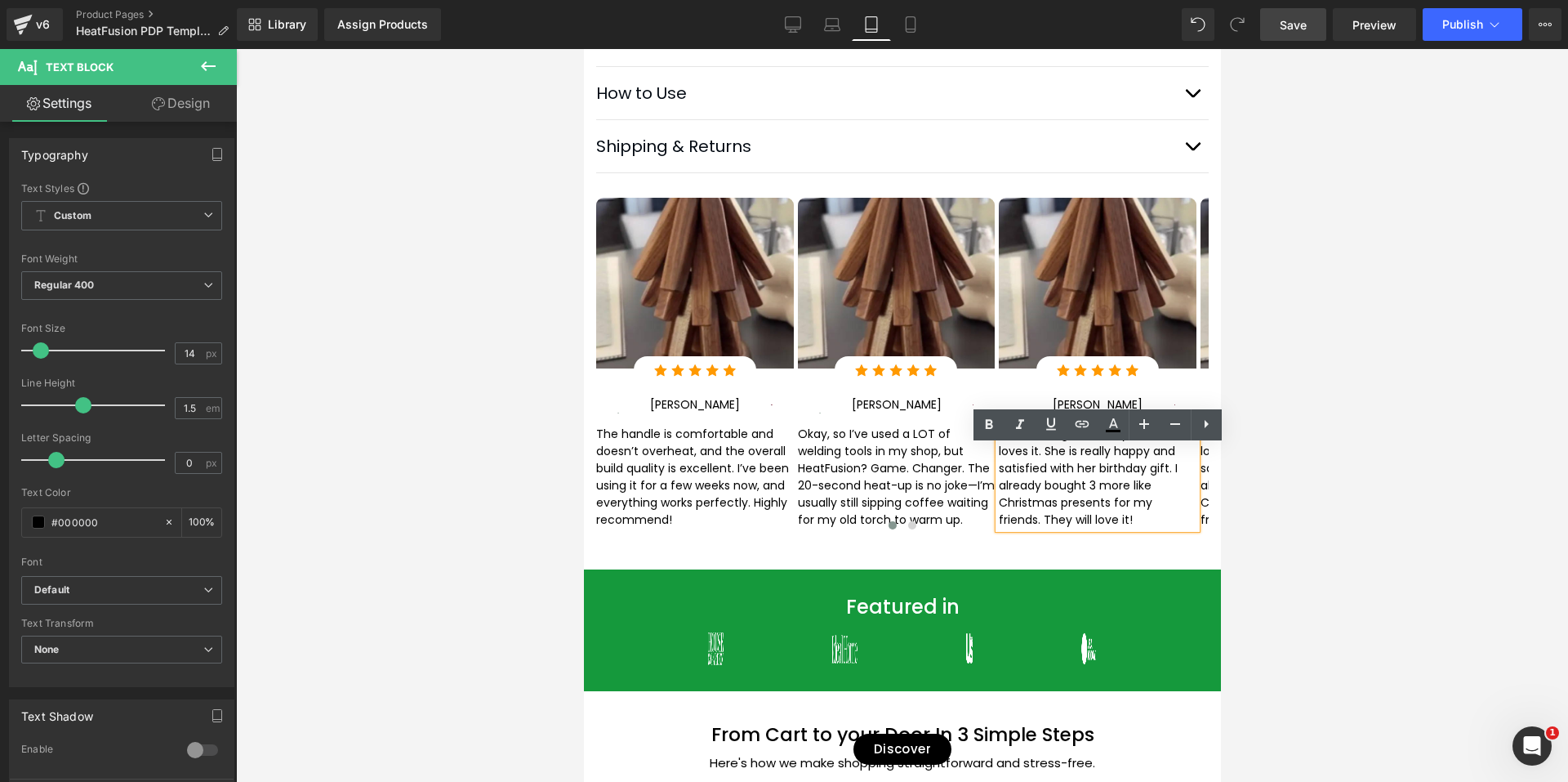
click at [1103, 497] on p "This was a gift and my mother loves it. She is really happy and satisfied with …" at bounding box center [1096, 477] width 197 height 103
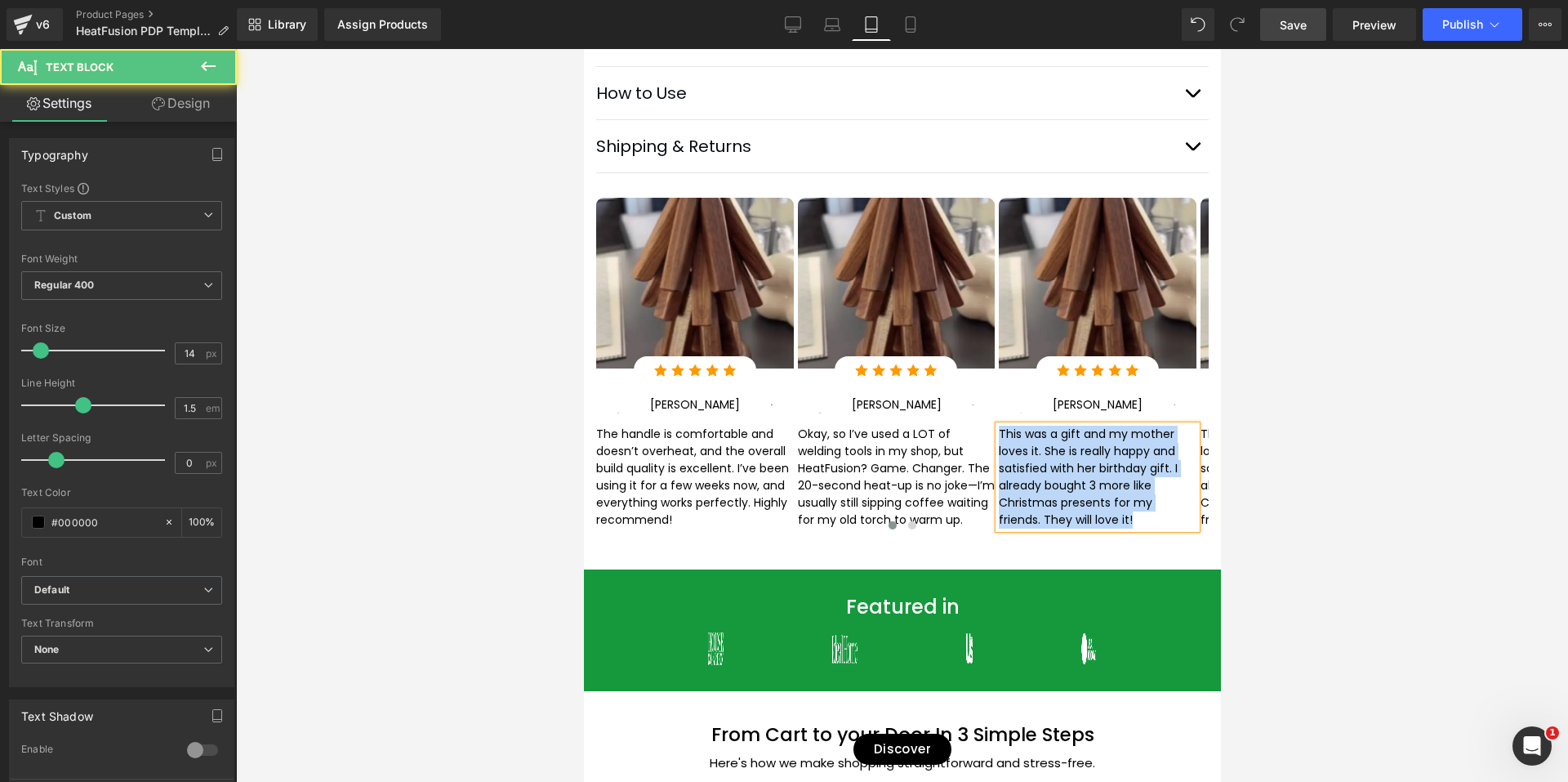
paste div
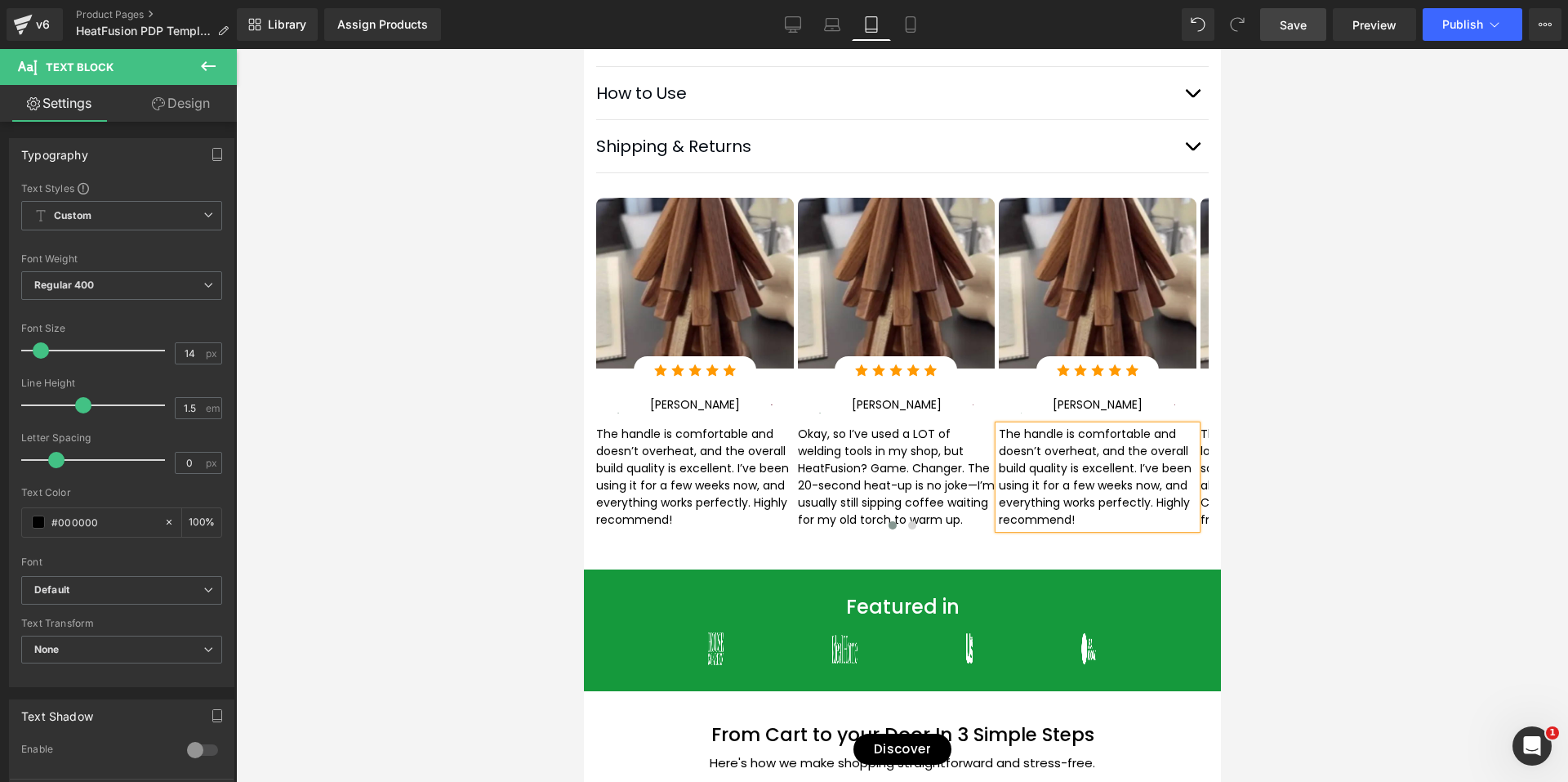
click at [1235, 517] on div at bounding box center [903, 414] width 1333 height 732
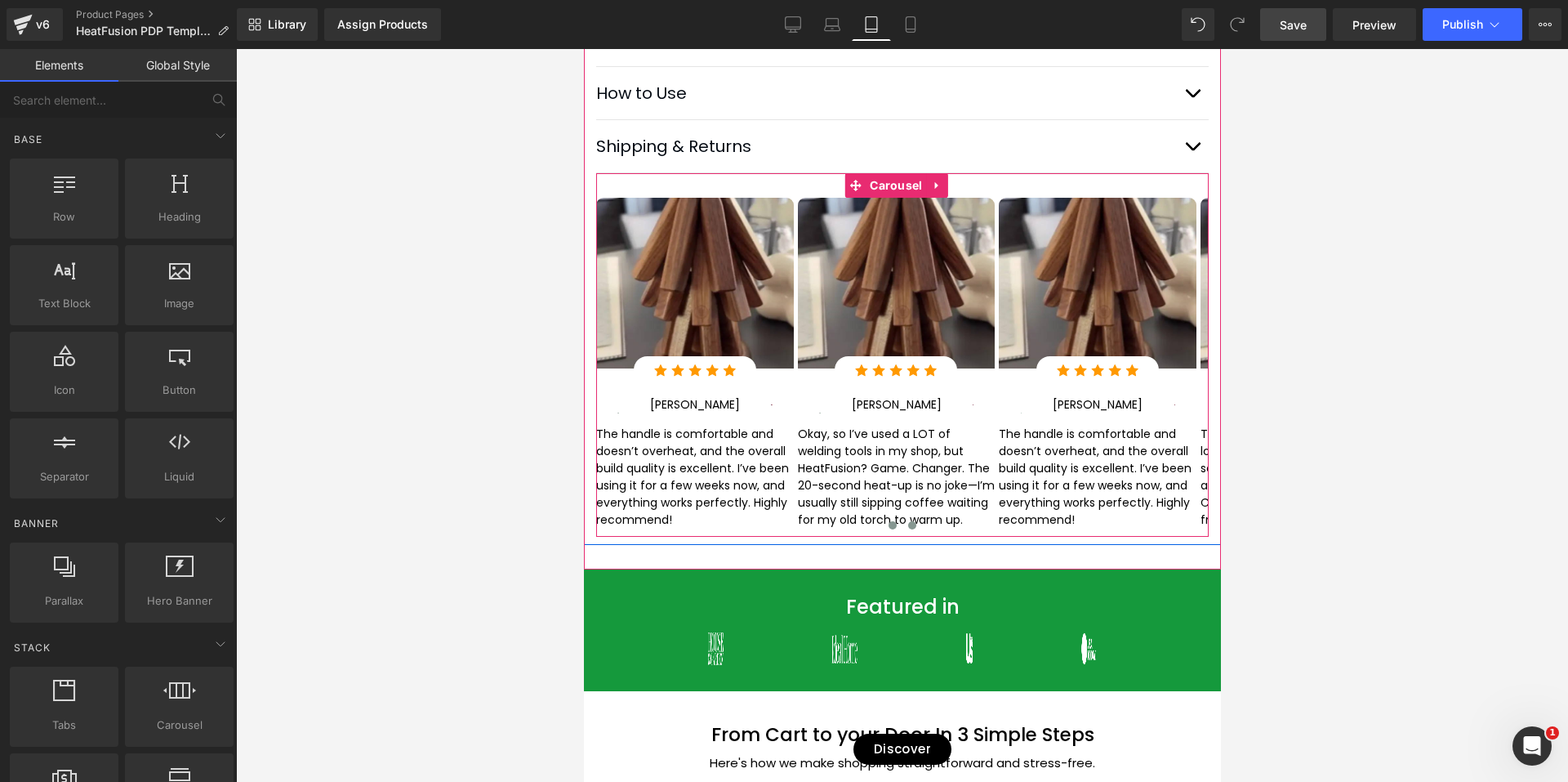
click at [908, 529] on span at bounding box center [911, 525] width 8 height 8
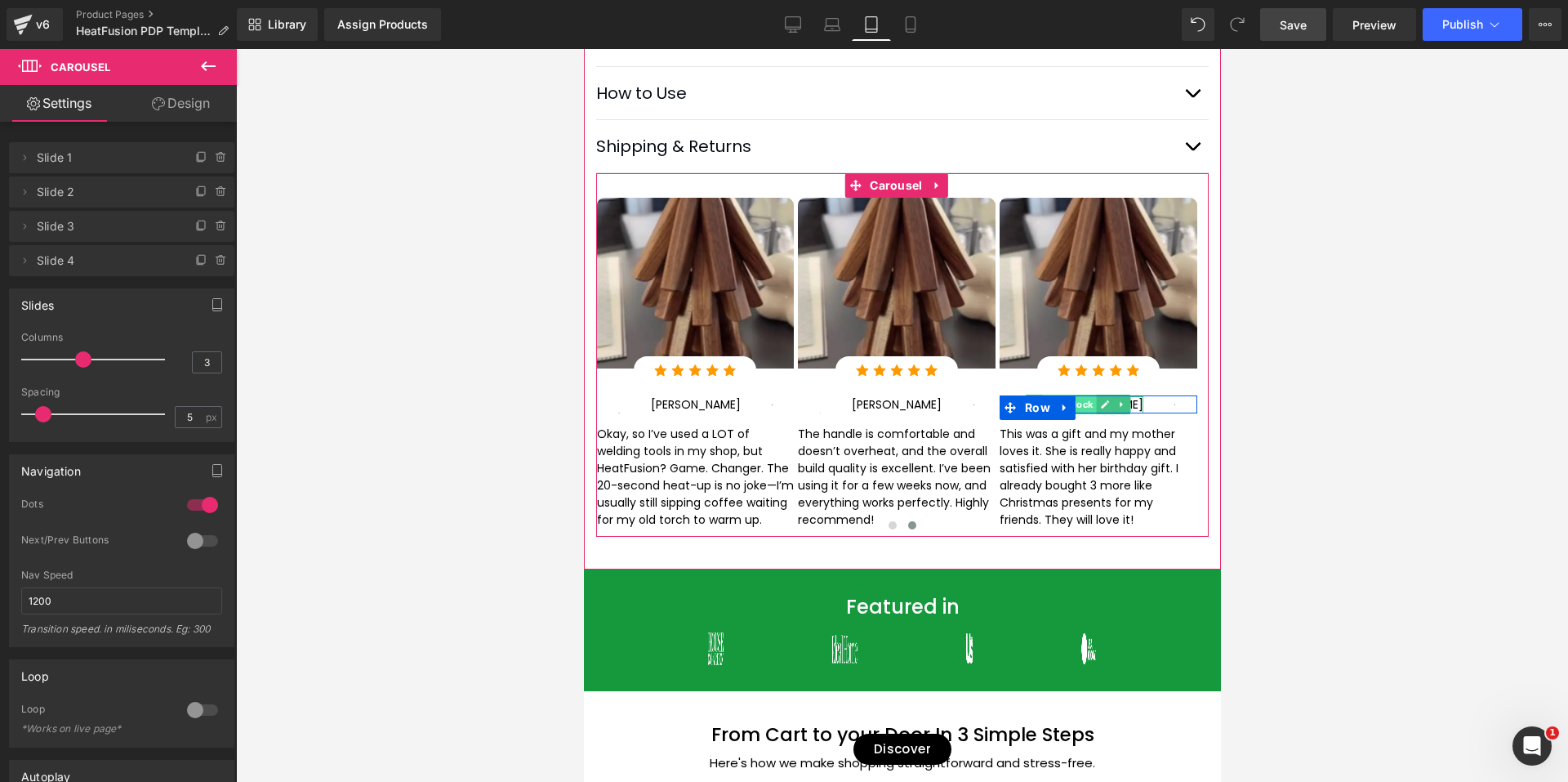
click at [1095, 408] on span "Text Block" at bounding box center [1068, 405] width 53 height 19
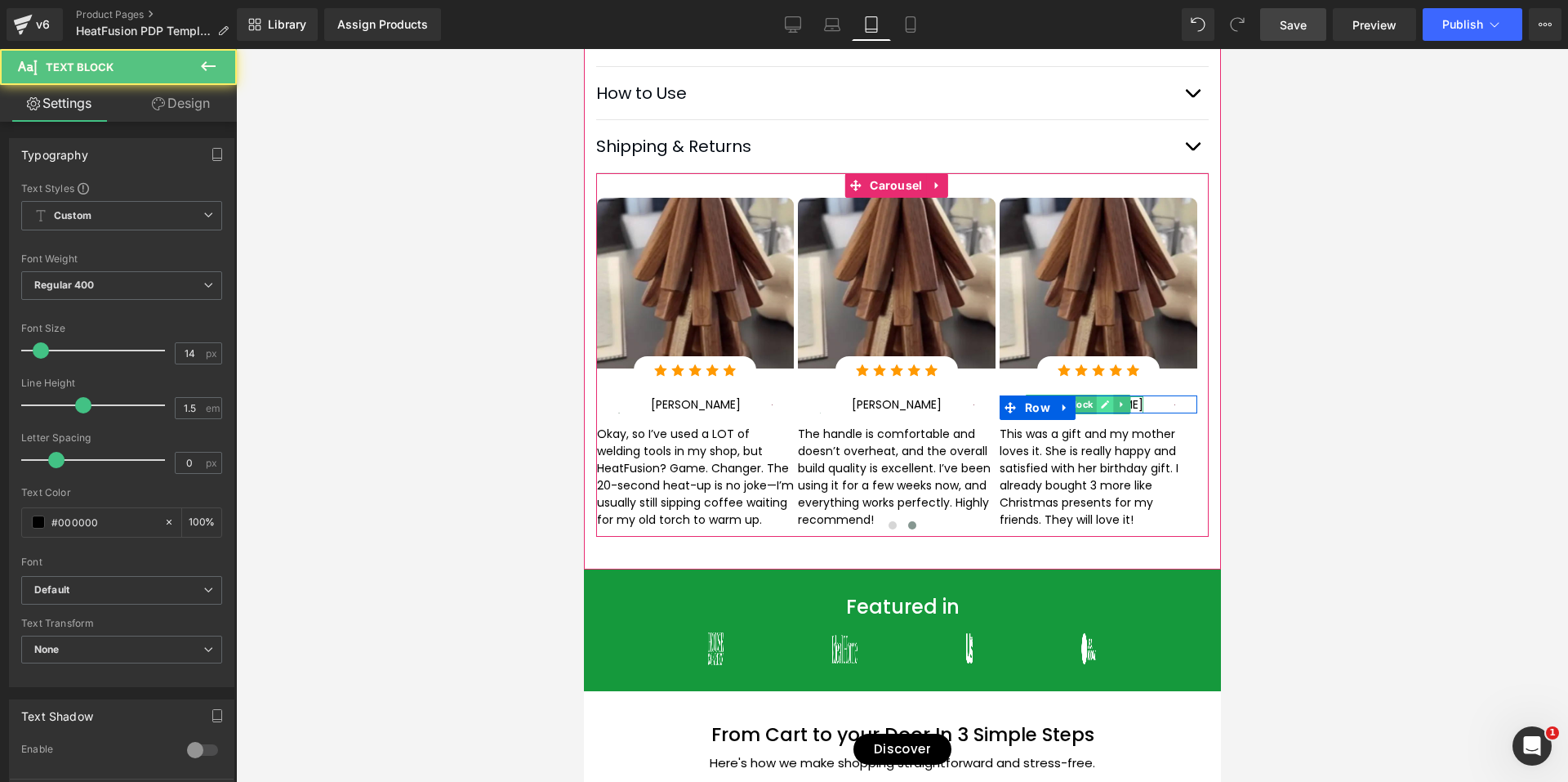
click at [1113, 408] on link at bounding box center [1105, 405] width 18 height 19
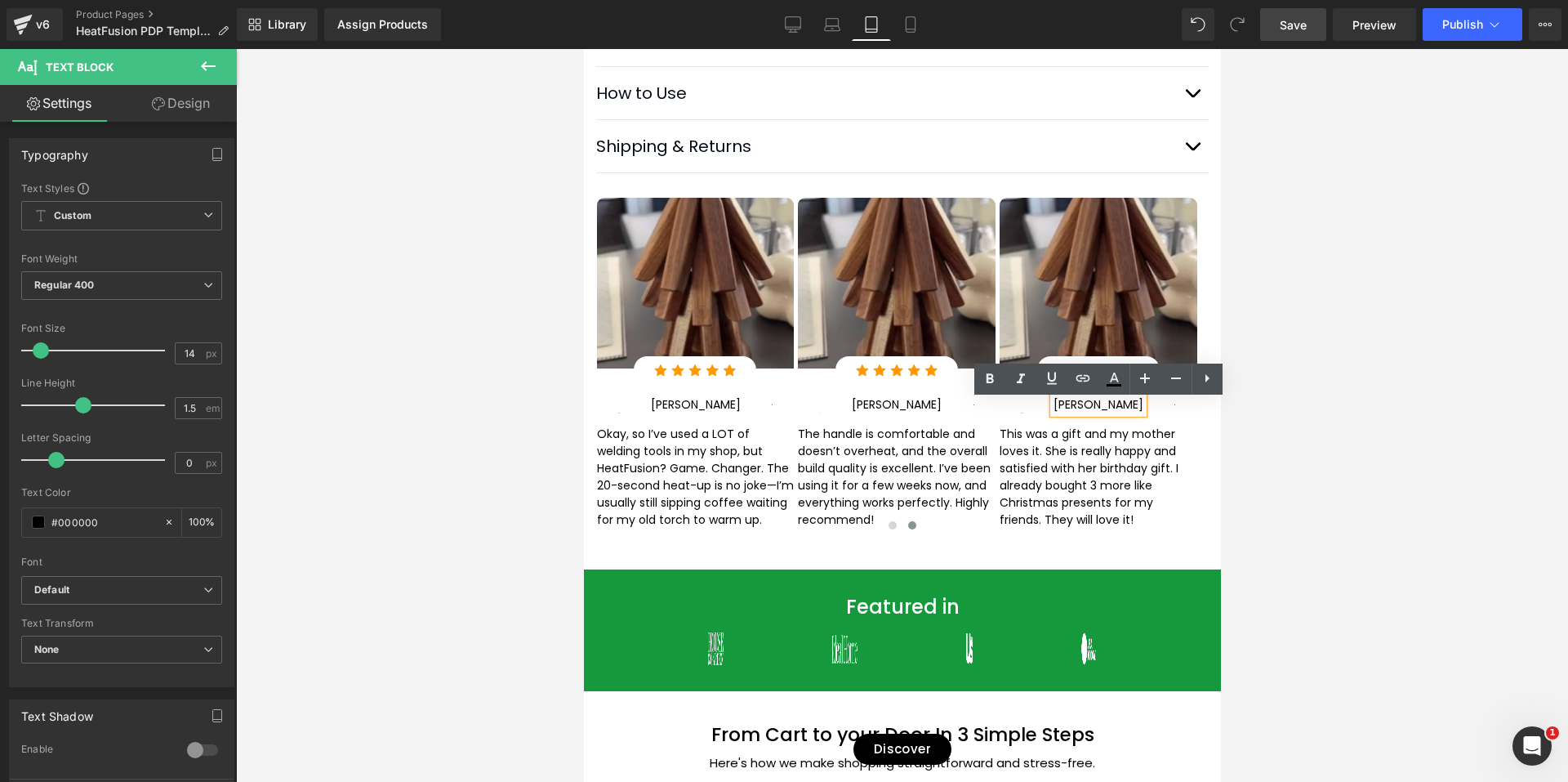
click at [1119, 408] on p "[PERSON_NAME]" at bounding box center [1097, 405] width 89 height 18
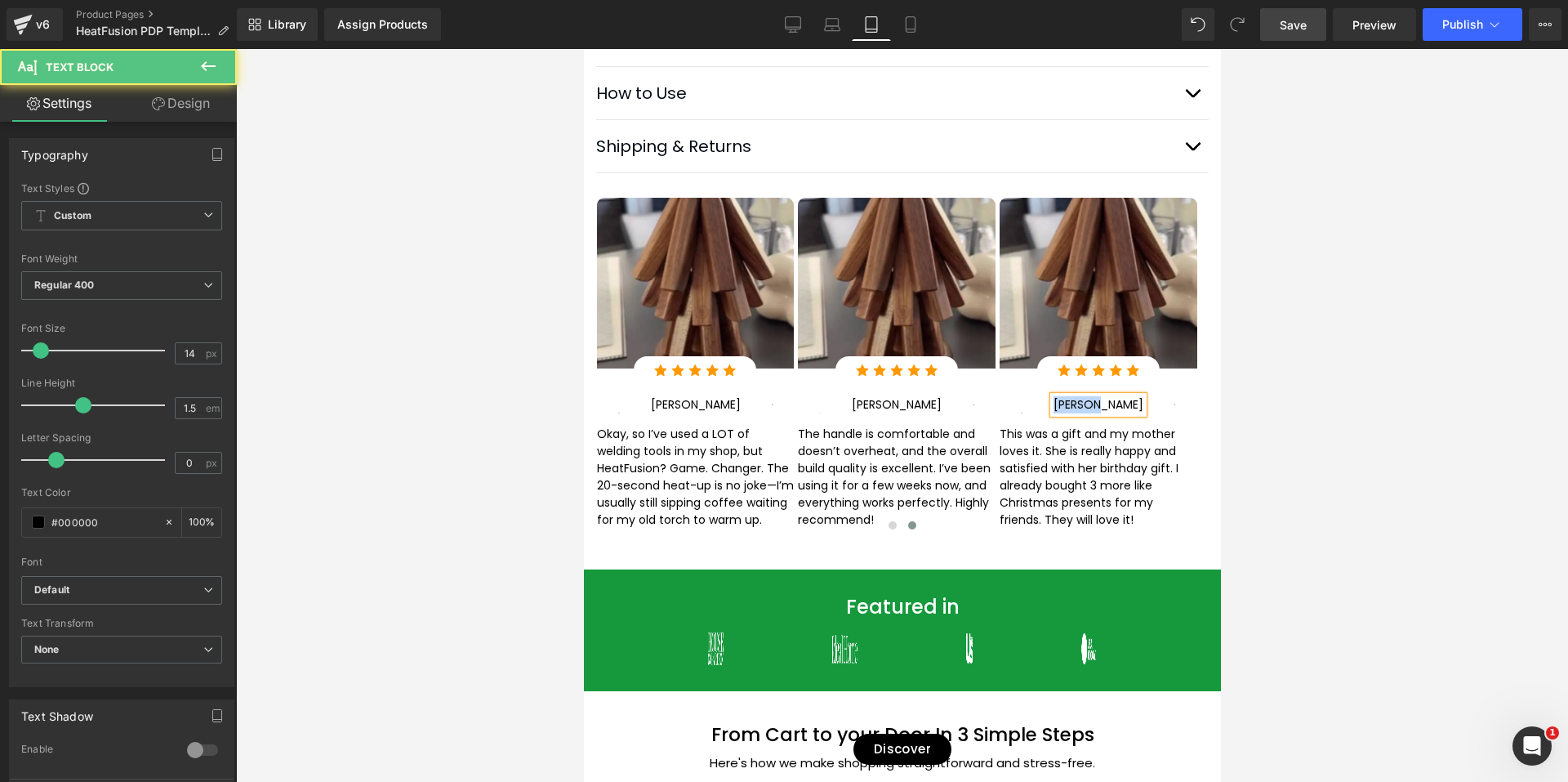
paste div
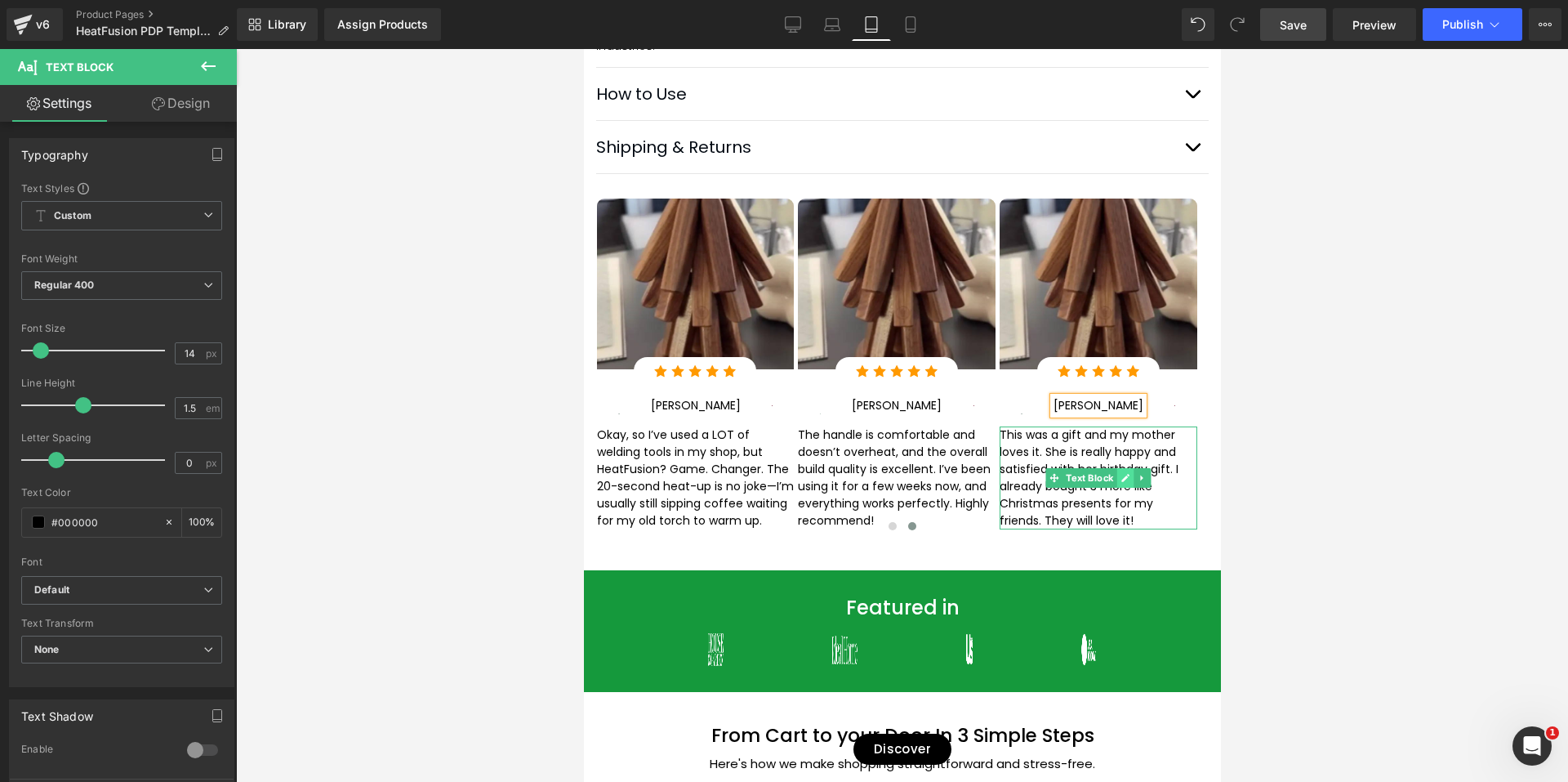
click at [1123, 487] on link at bounding box center [1125, 478] width 18 height 19
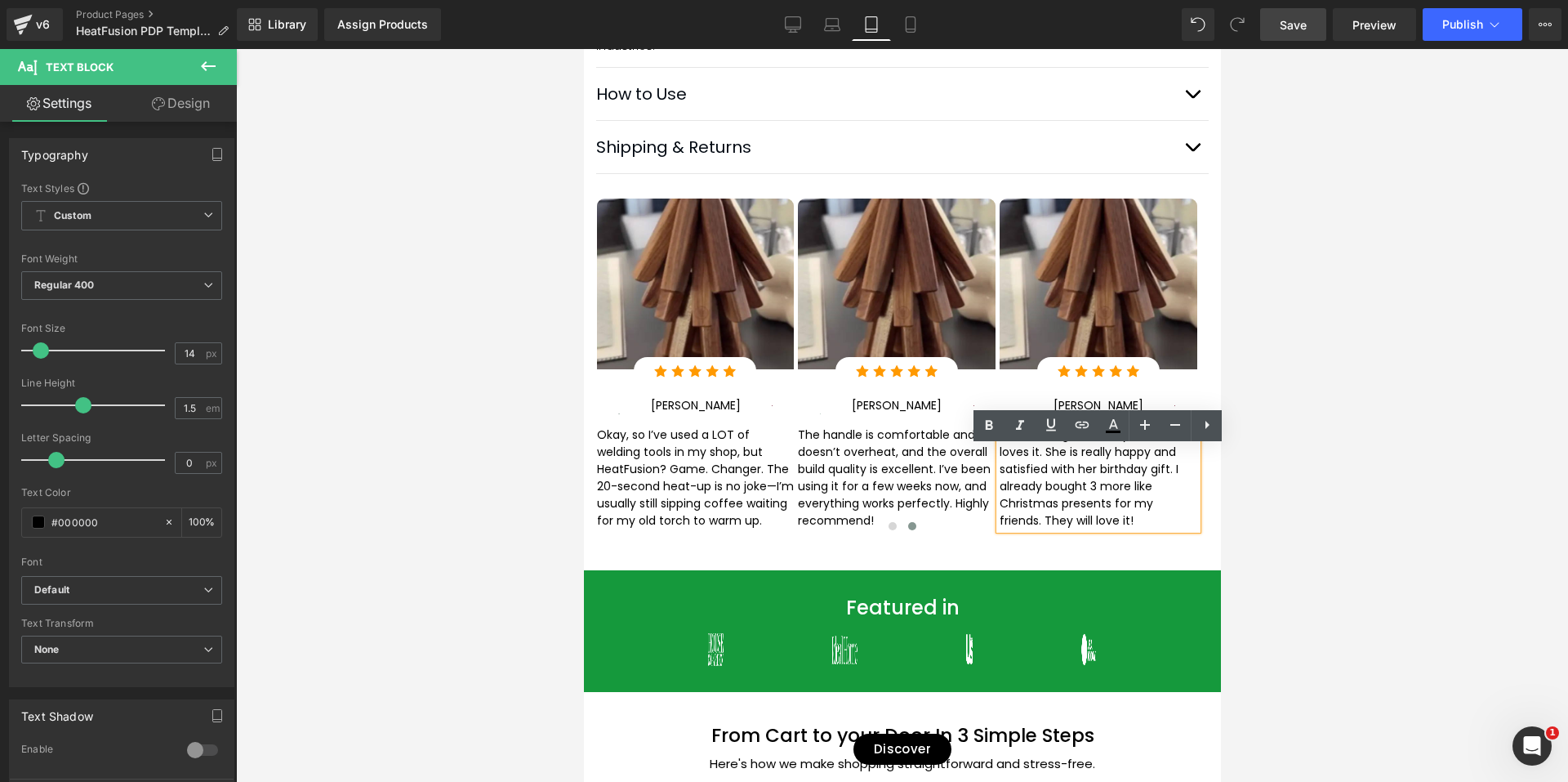
click at [1128, 481] on p "This was a gift and my mother loves it. She is really happy and satisfied with …" at bounding box center [1097, 478] width 197 height 103
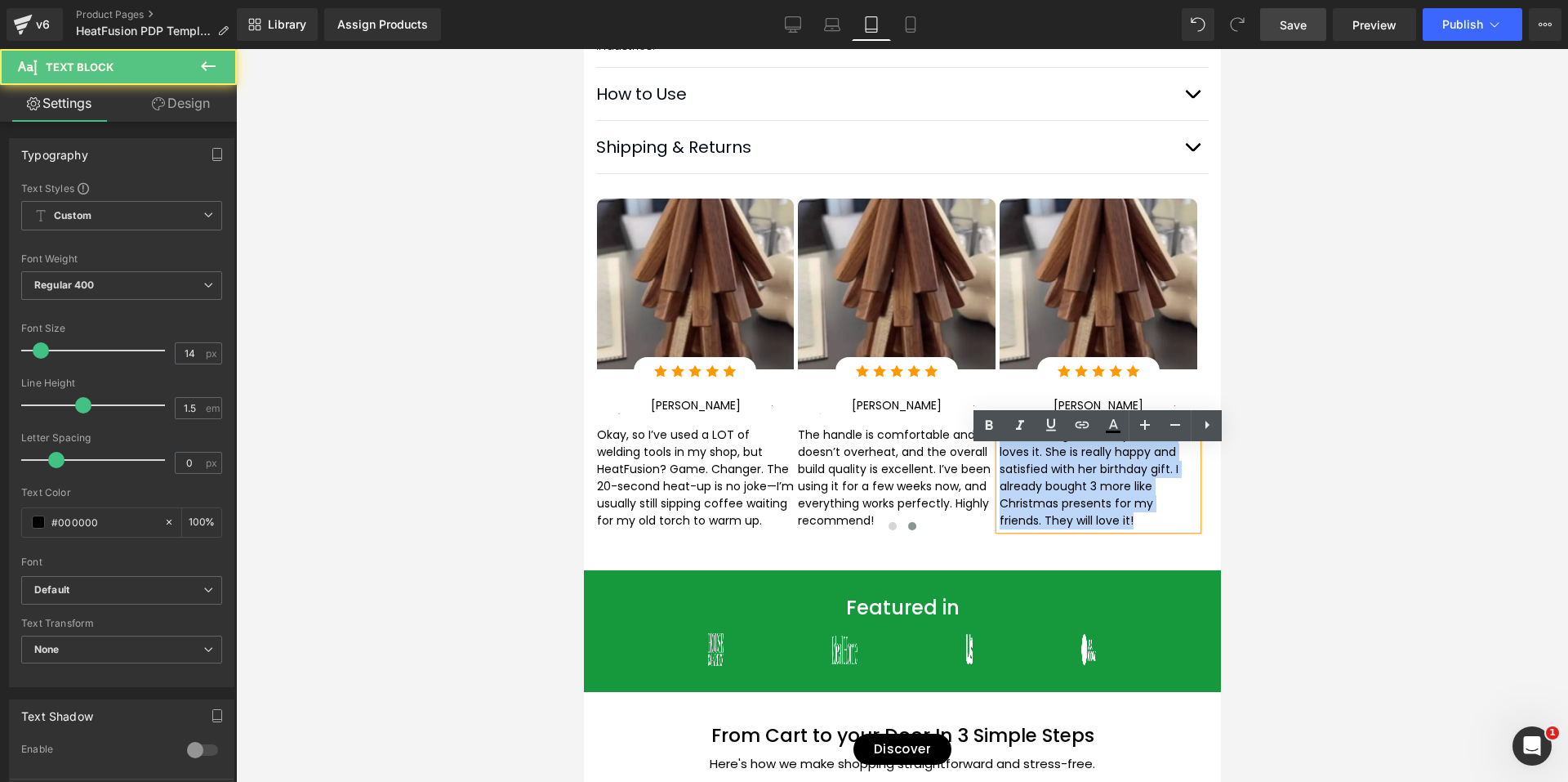
paste div
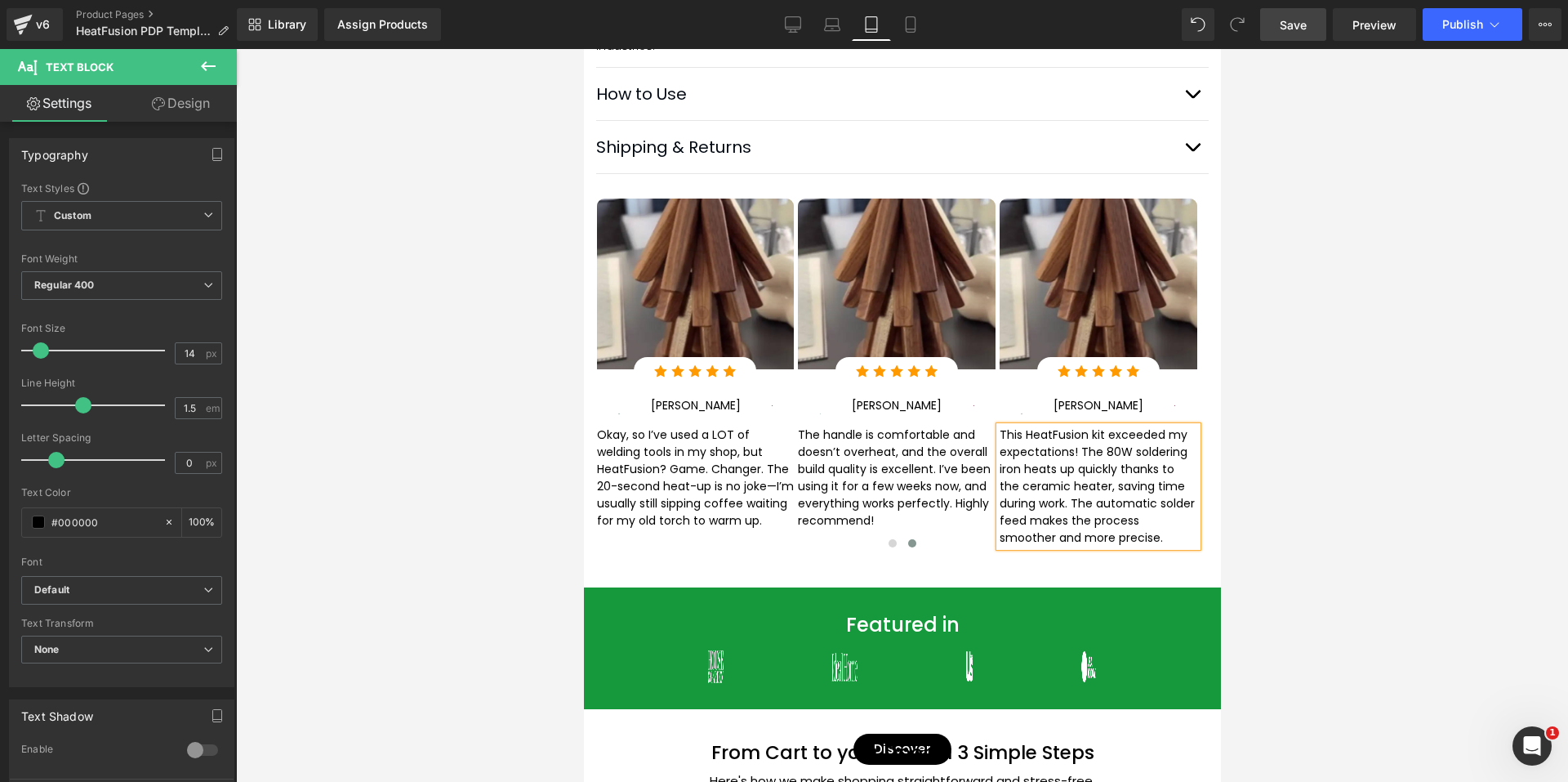
click at [1244, 492] on div at bounding box center [903, 414] width 1333 height 732
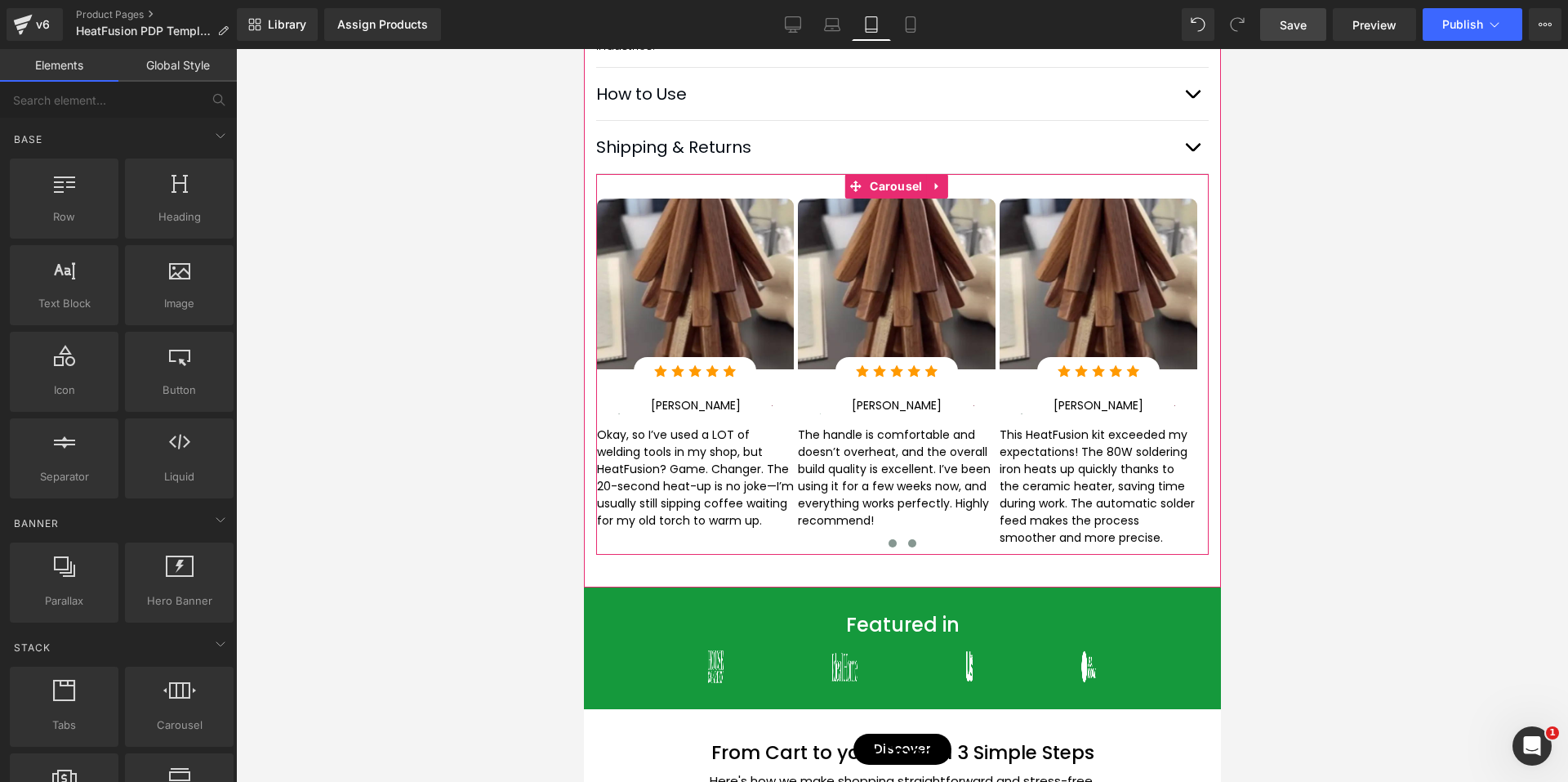
click at [882, 551] on button at bounding box center [892, 543] width 19 height 17
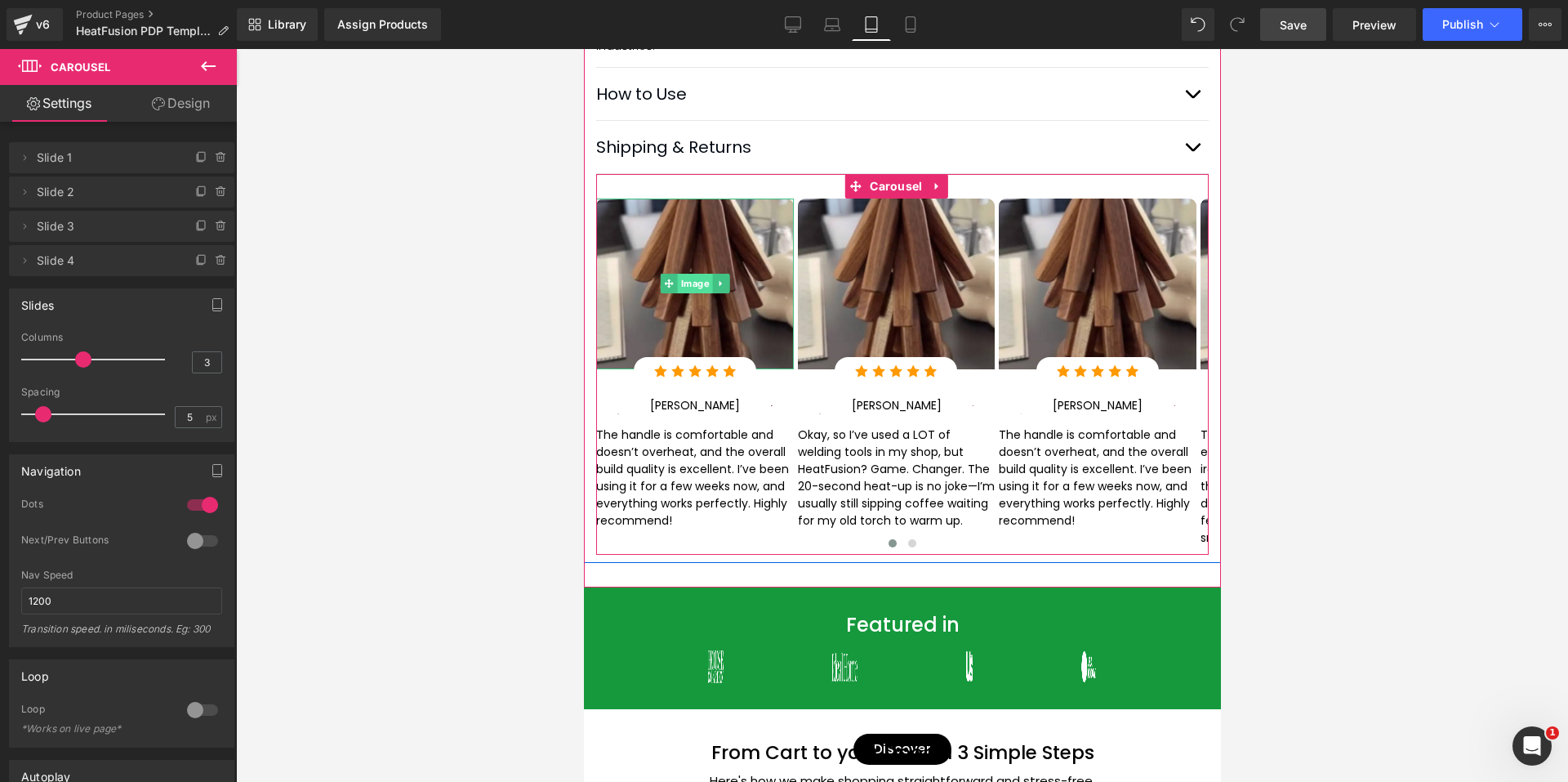
click at [692, 283] on span "Image" at bounding box center [694, 283] width 35 height 19
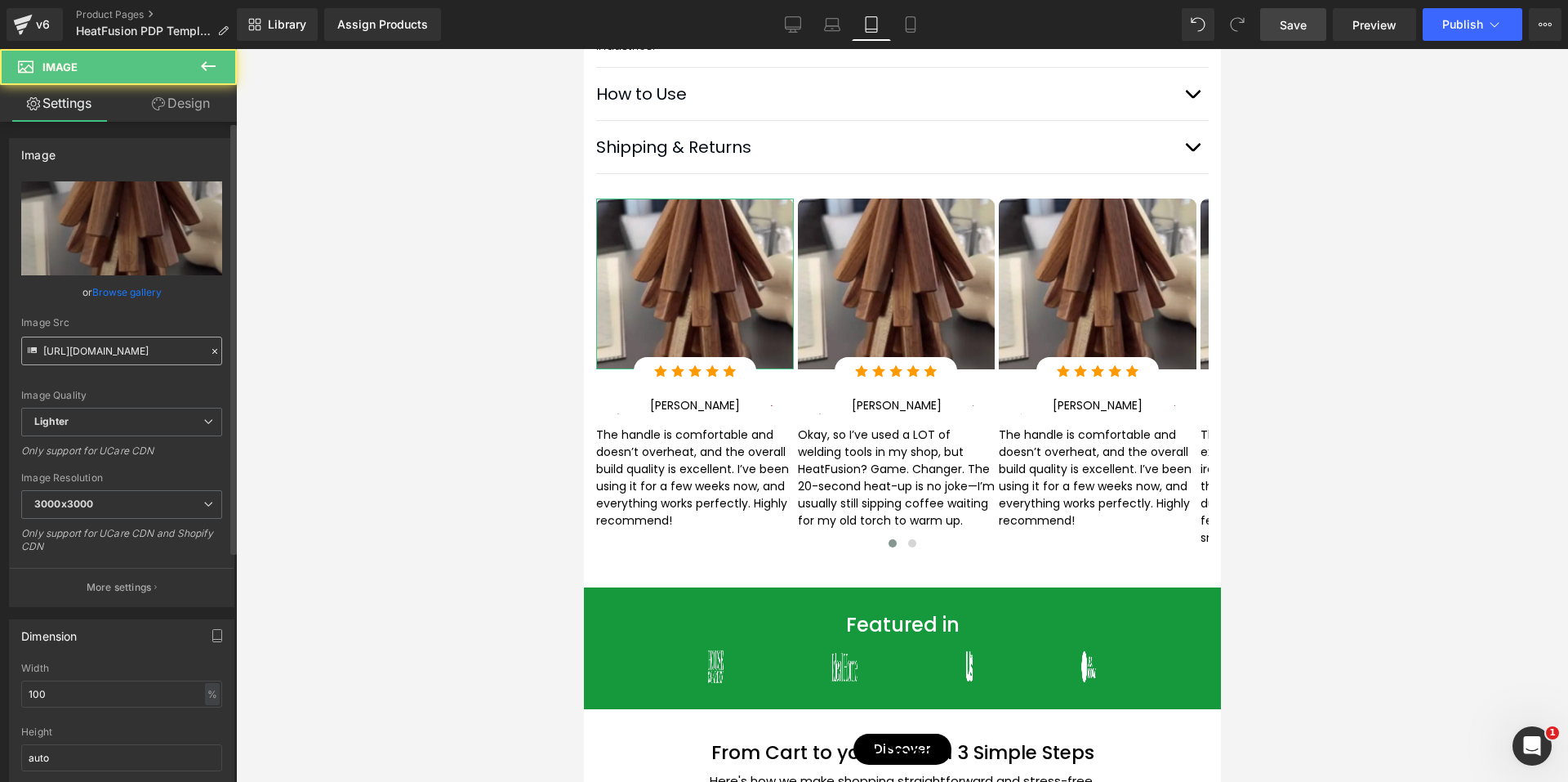
click at [116, 348] on input "[URL][DOMAIN_NAME]" at bounding box center [122, 350] width 201 height 28
type input "[URL][DOMAIN_NAME]"
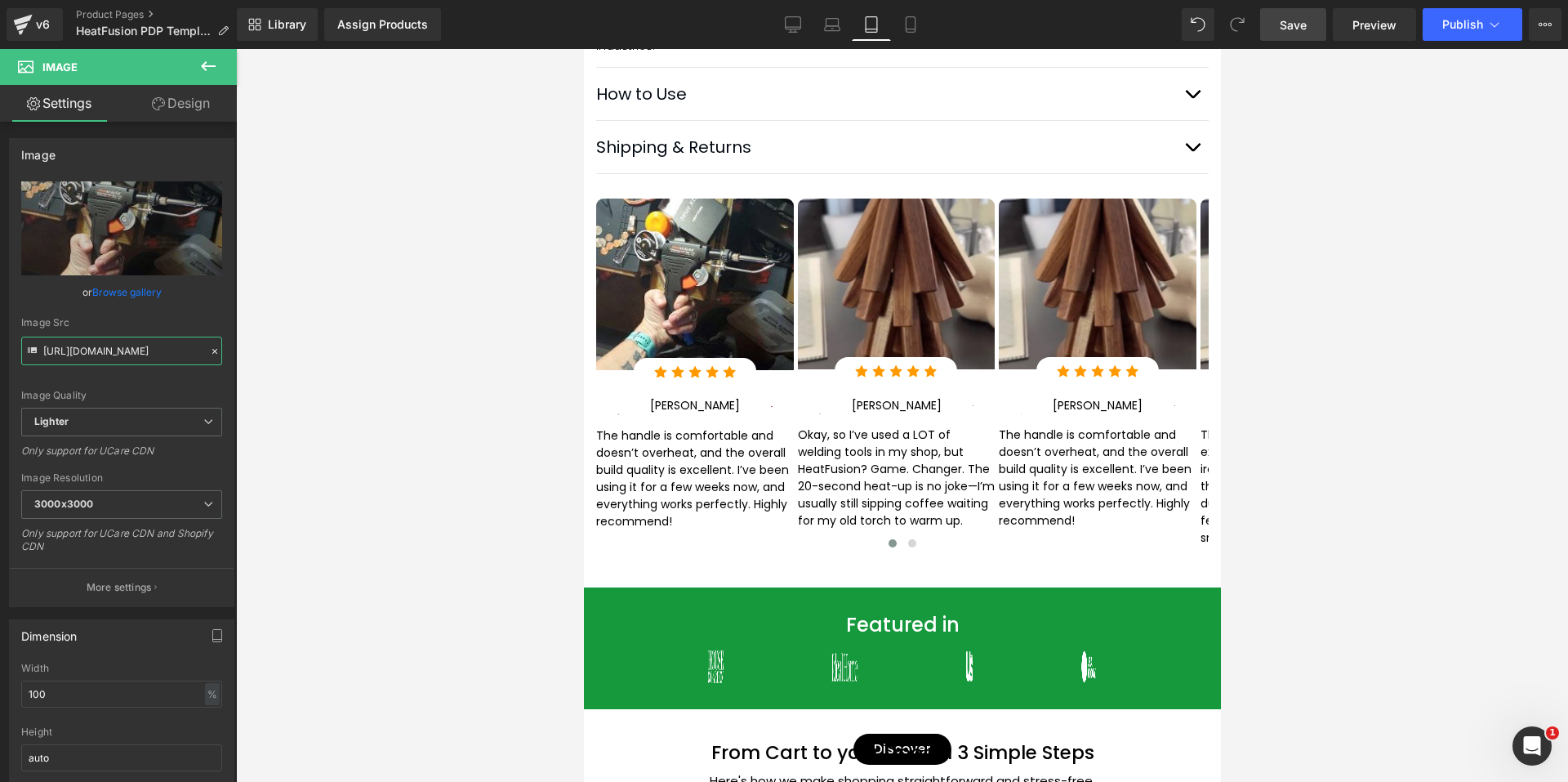
scroll to position [0, 0]
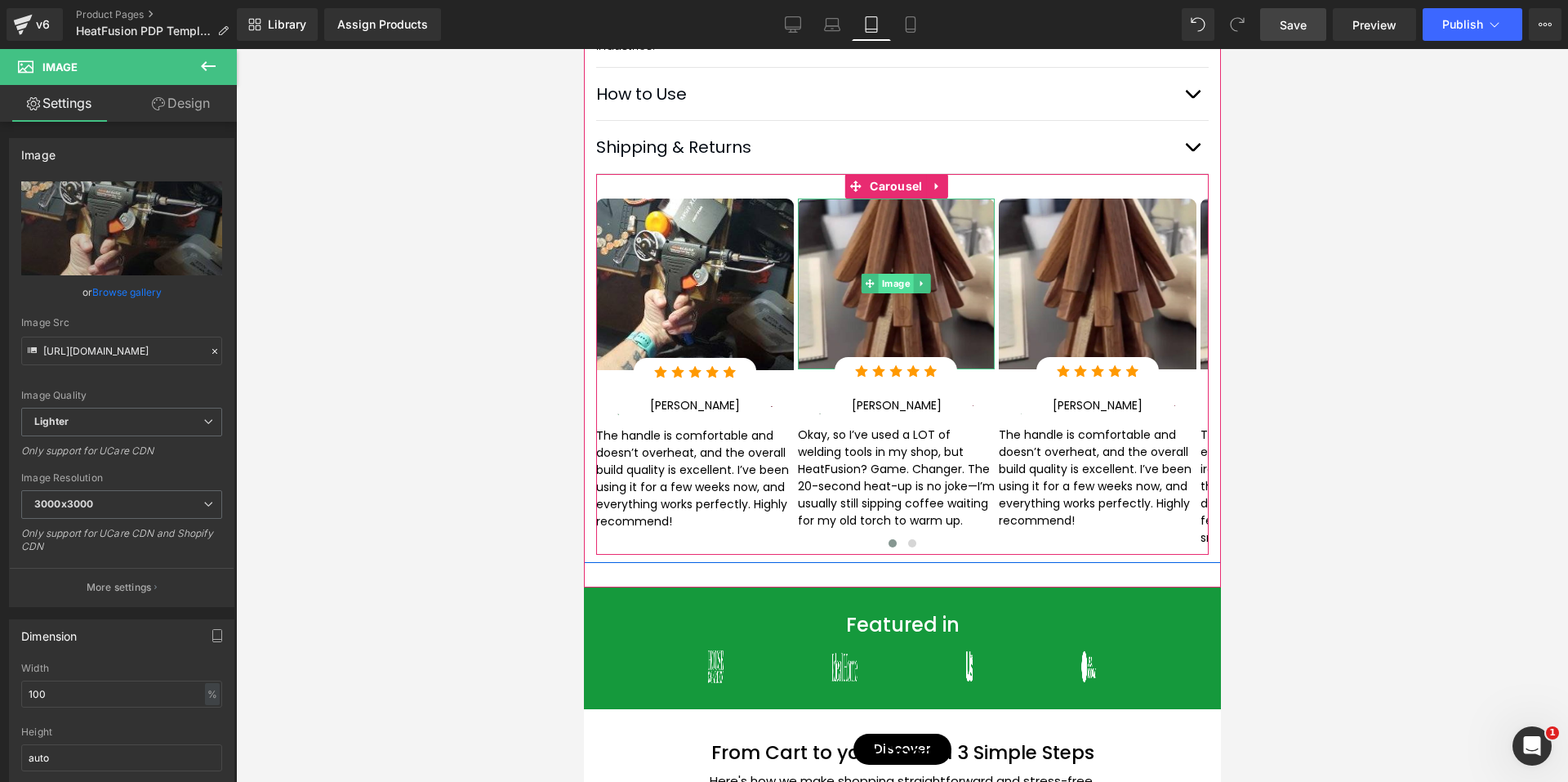
click at [884, 293] on span "Image" at bounding box center [896, 283] width 35 height 19
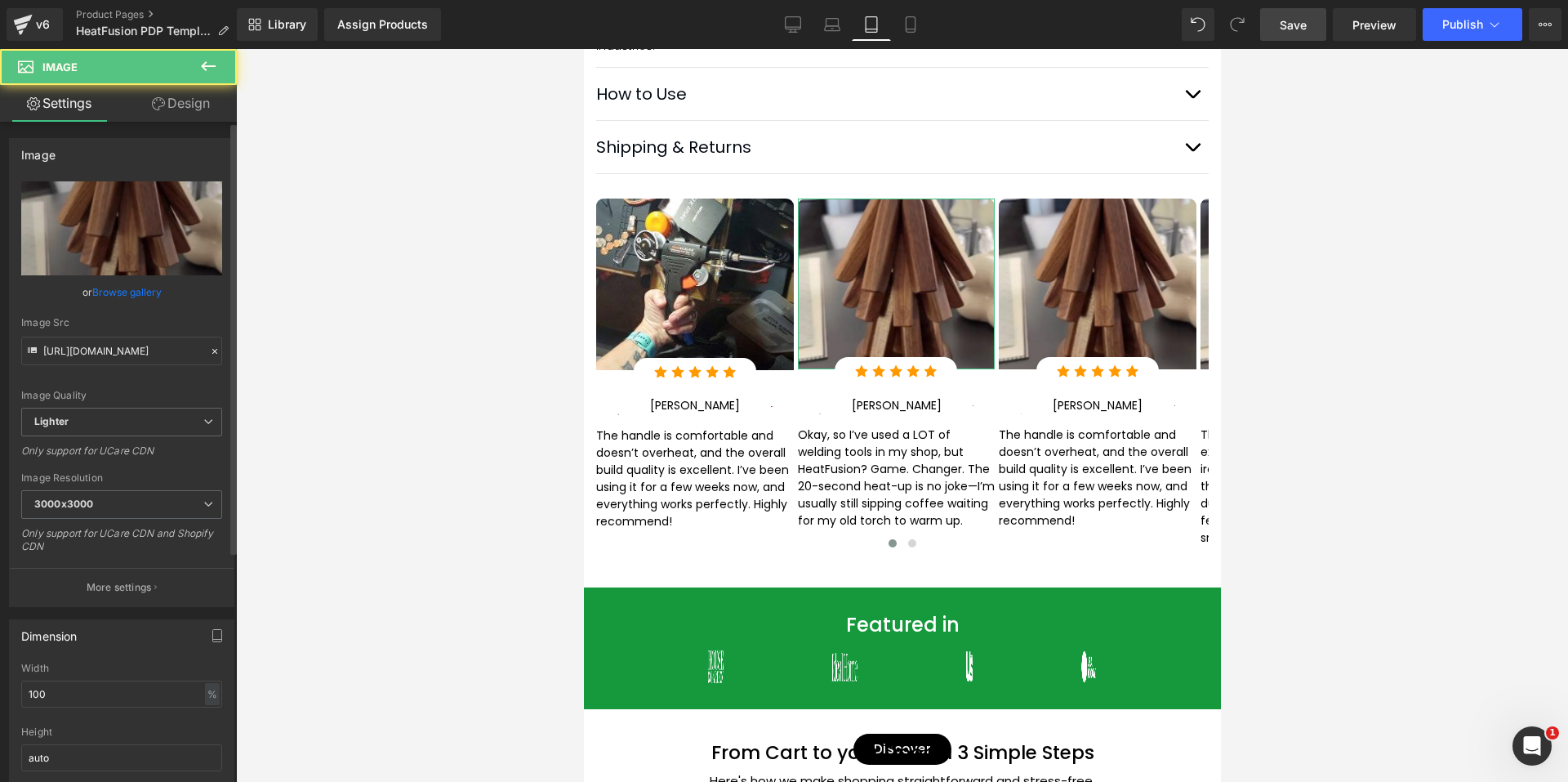
click at [111, 334] on div "Image Src [URL][DOMAIN_NAME]" at bounding box center [122, 341] width 201 height 49
click at [118, 348] on input "[URL][DOMAIN_NAME]" at bounding box center [122, 350] width 201 height 28
paste input "a46e81f3-ecbe-4f0d-999e-0fbb5f0d3edb/-/format/auto/-/preview/480x480/-/quality/…"
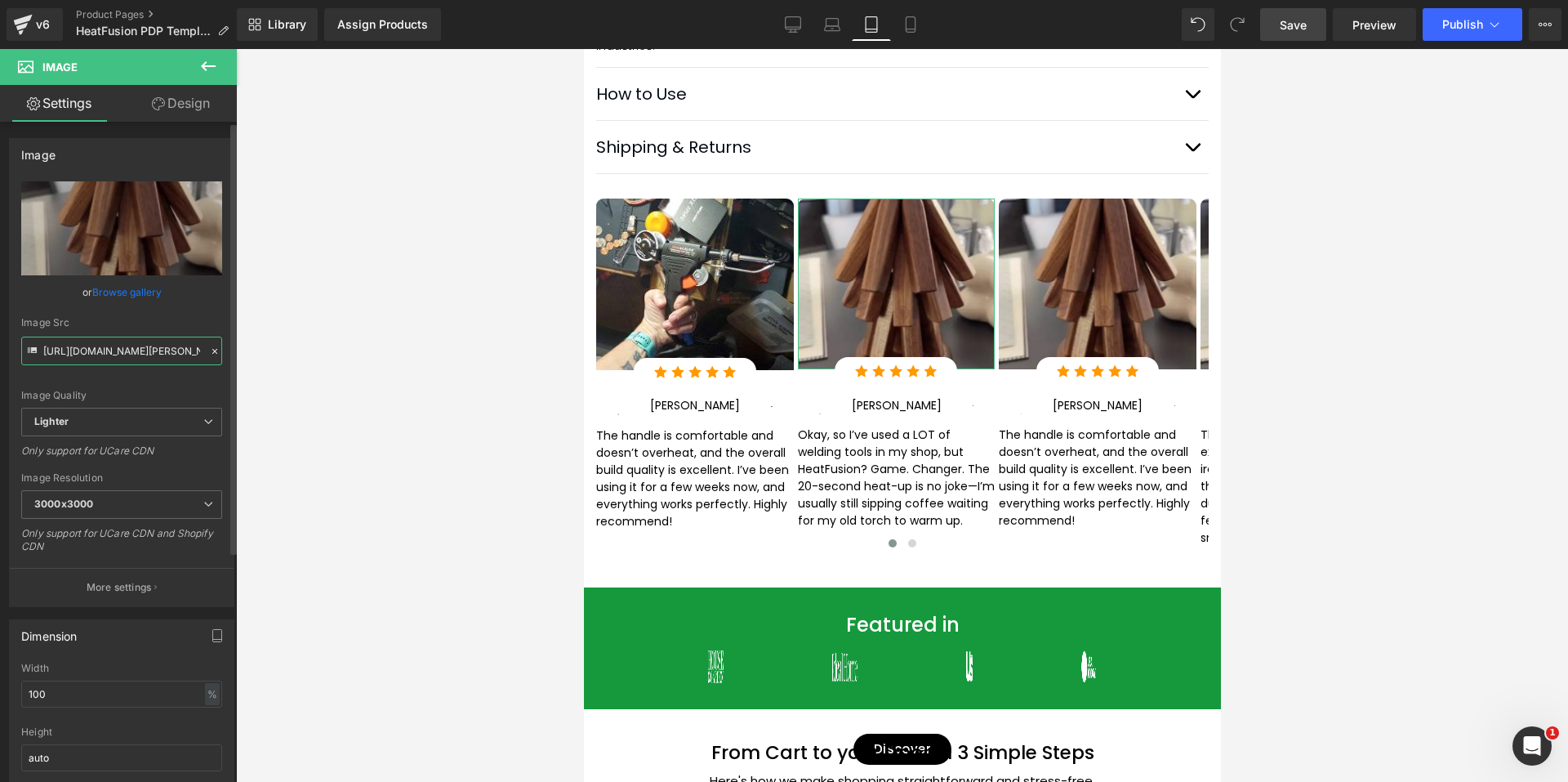
scroll to position [0, 489]
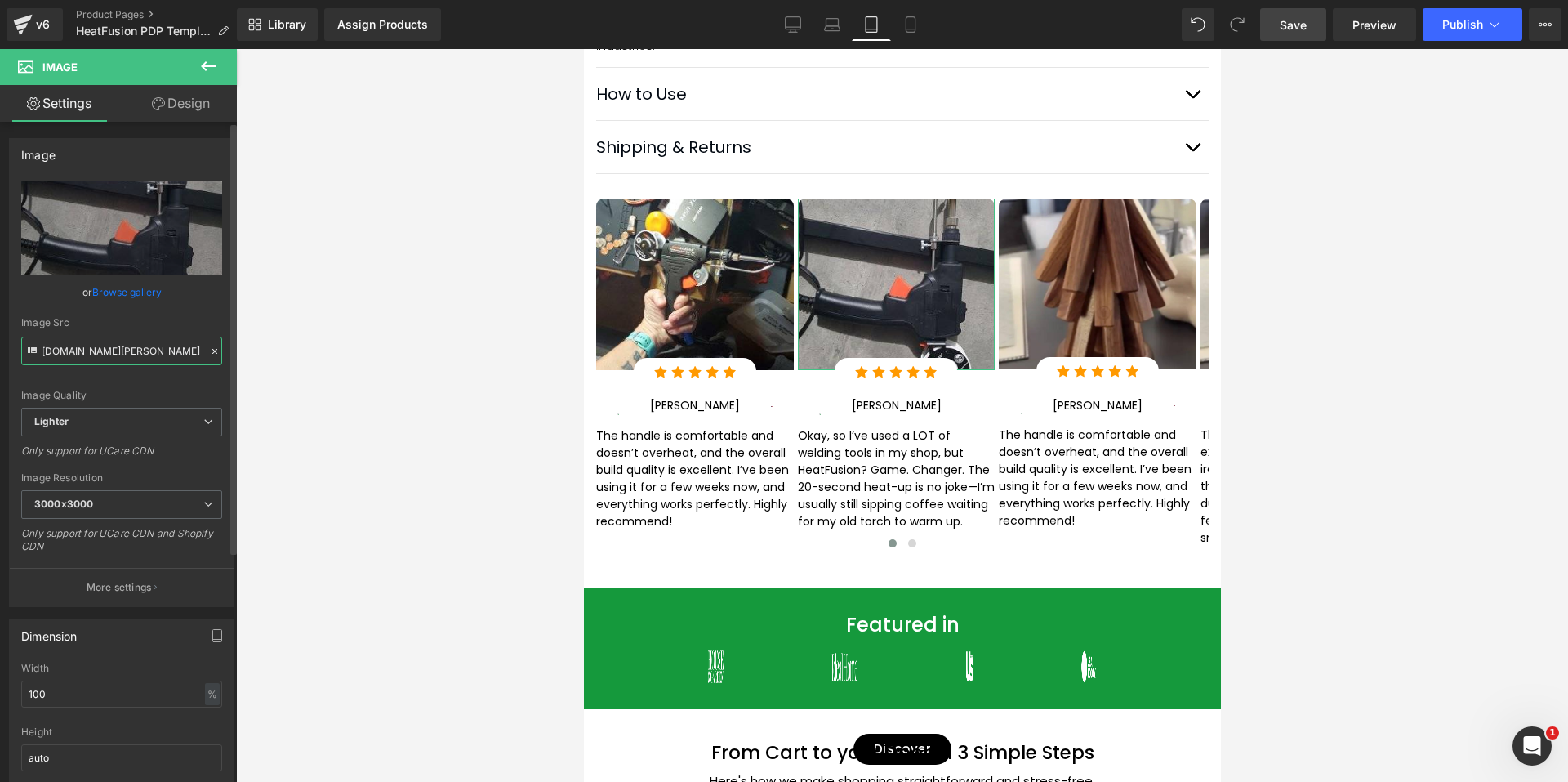
type input "[URL][DOMAIN_NAME][PERSON_NAME]"
